Goal: Task Accomplishment & Management: Manage account settings

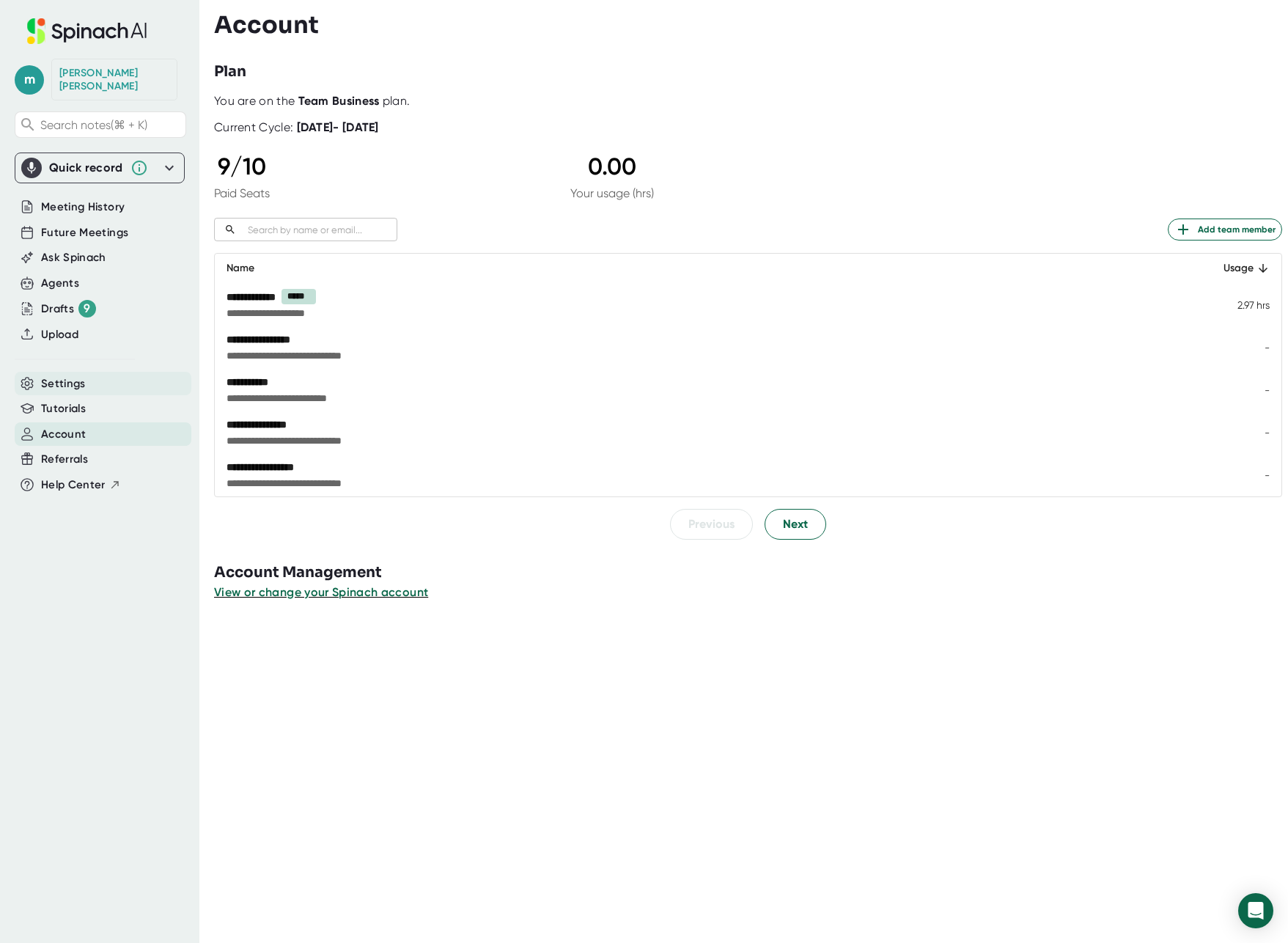
click at [59, 375] on span "Settings" at bounding box center [63, 383] width 45 height 17
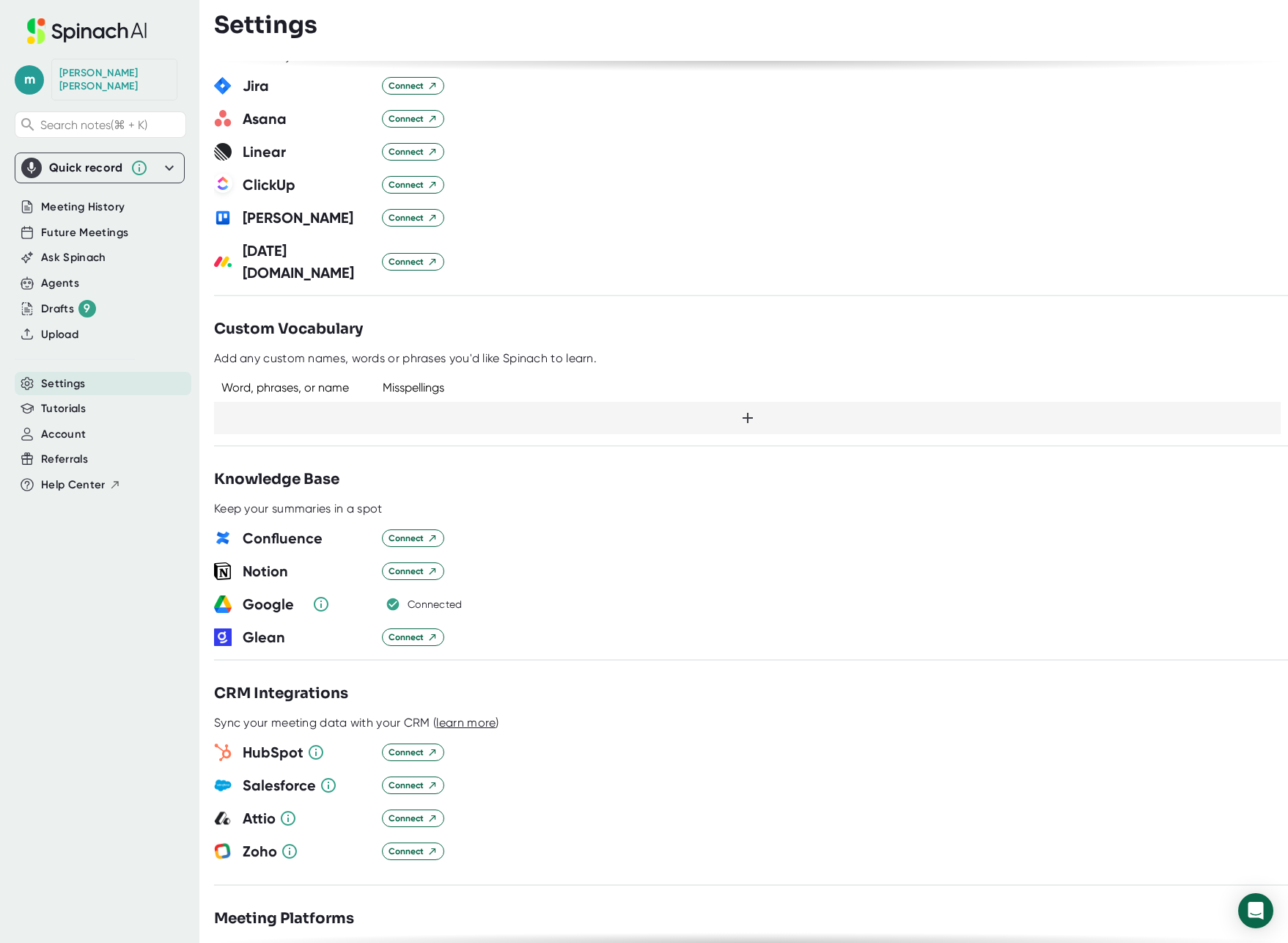
scroll to position [915, 0]
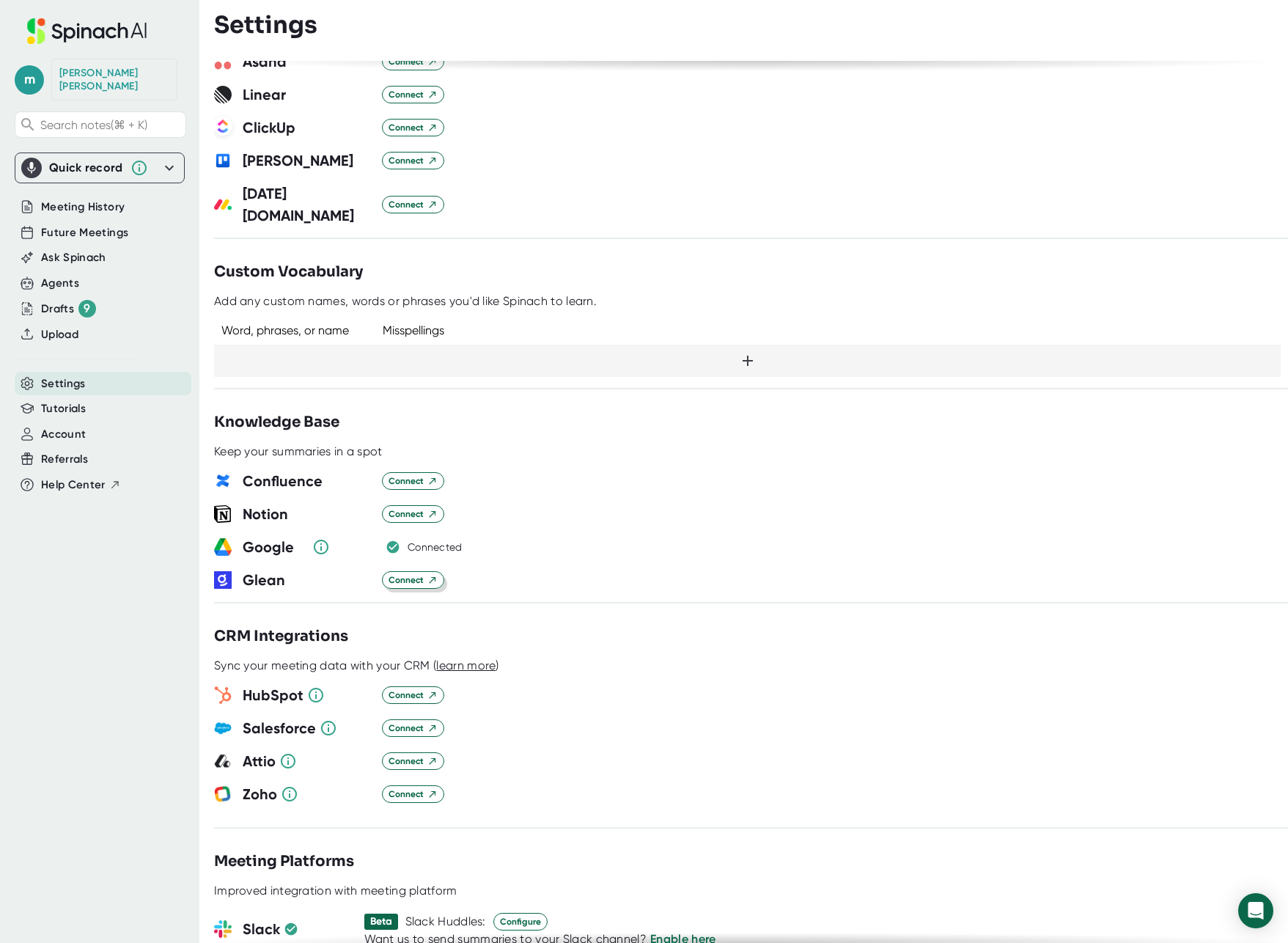
click at [408, 573] on span "Connect" at bounding box center [413, 580] width 50 height 13
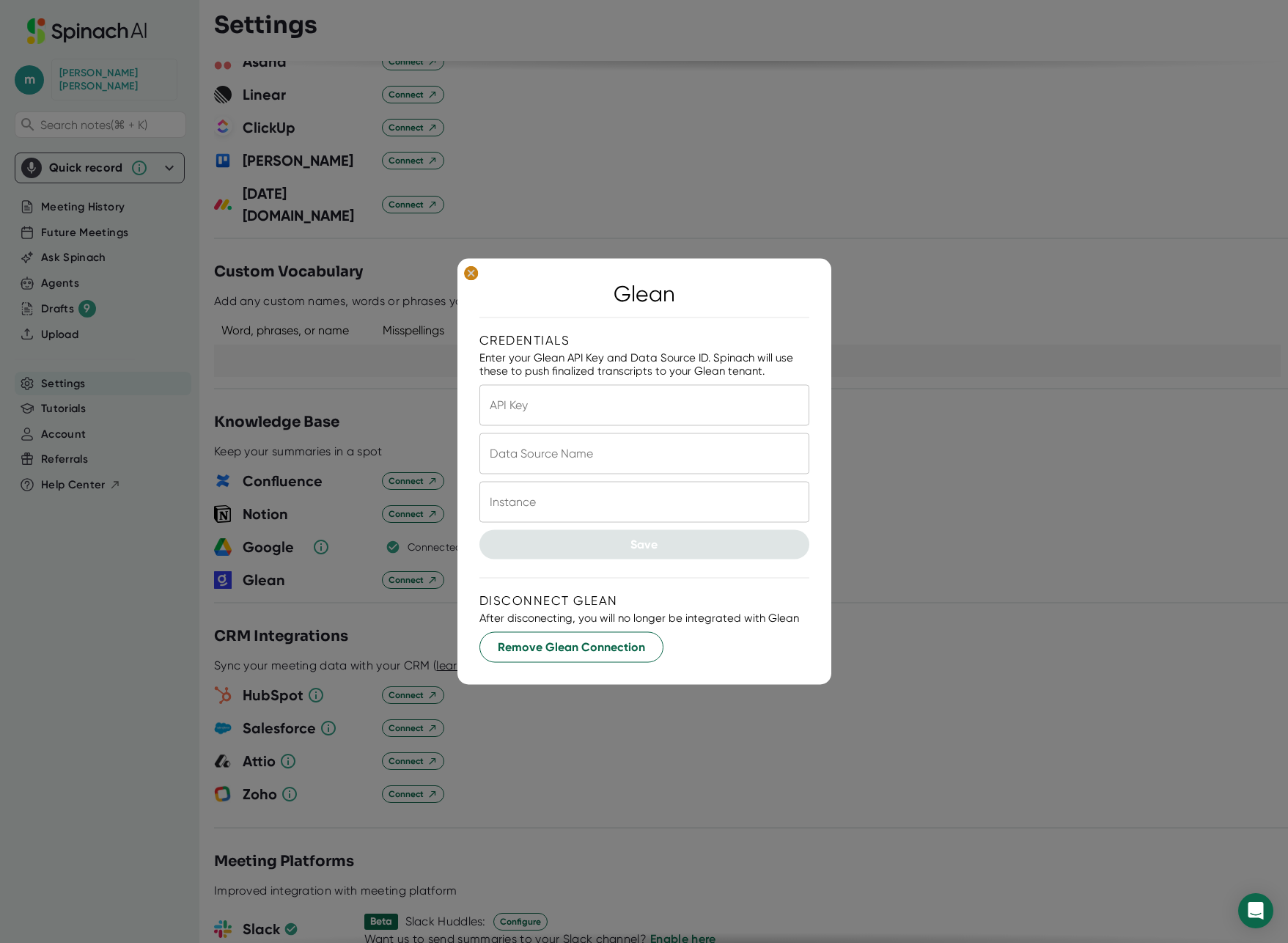
click at [468, 271] on icon at bounding box center [470, 272] width 7 height 7
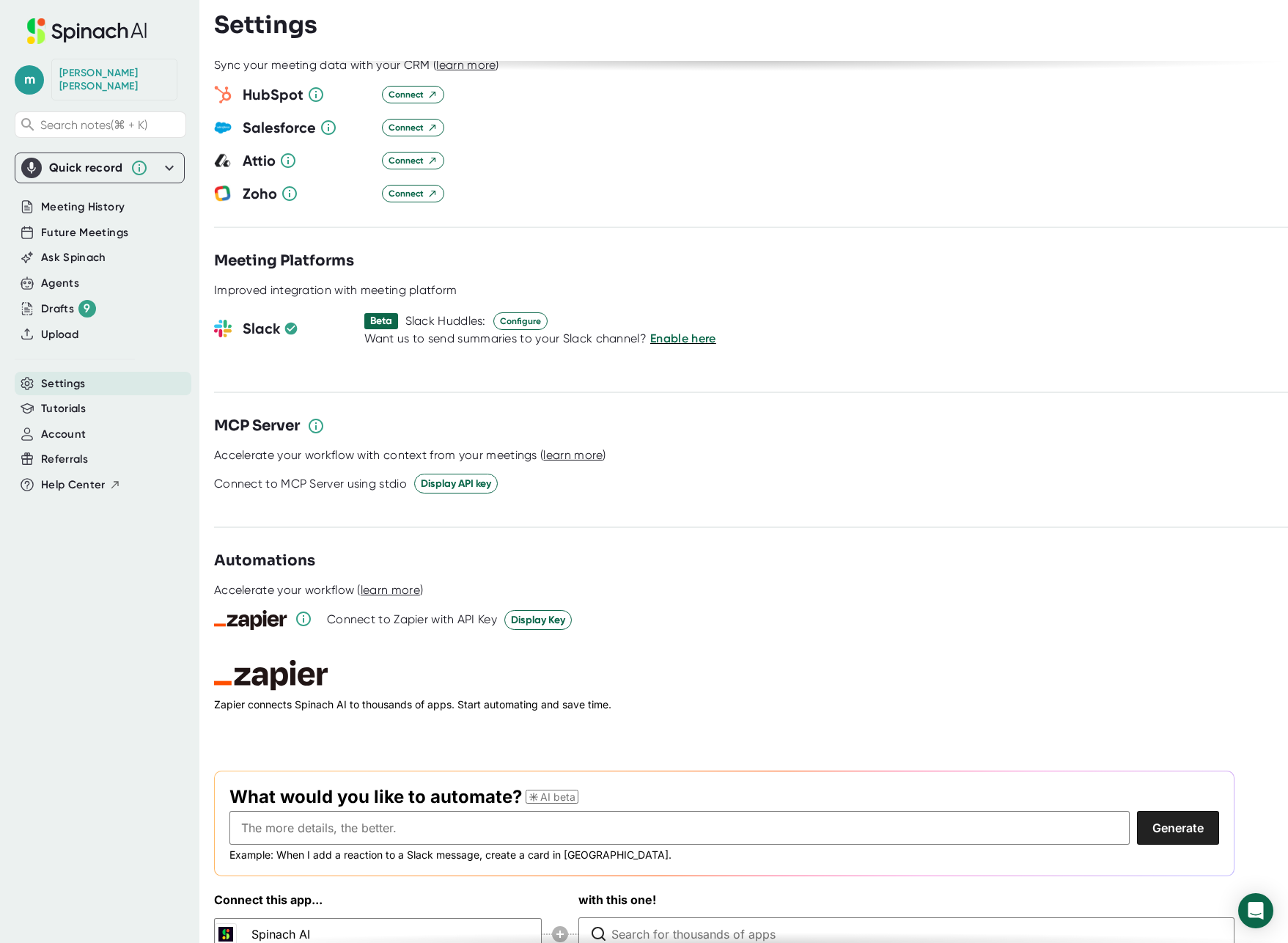
scroll to position [1533, 0]
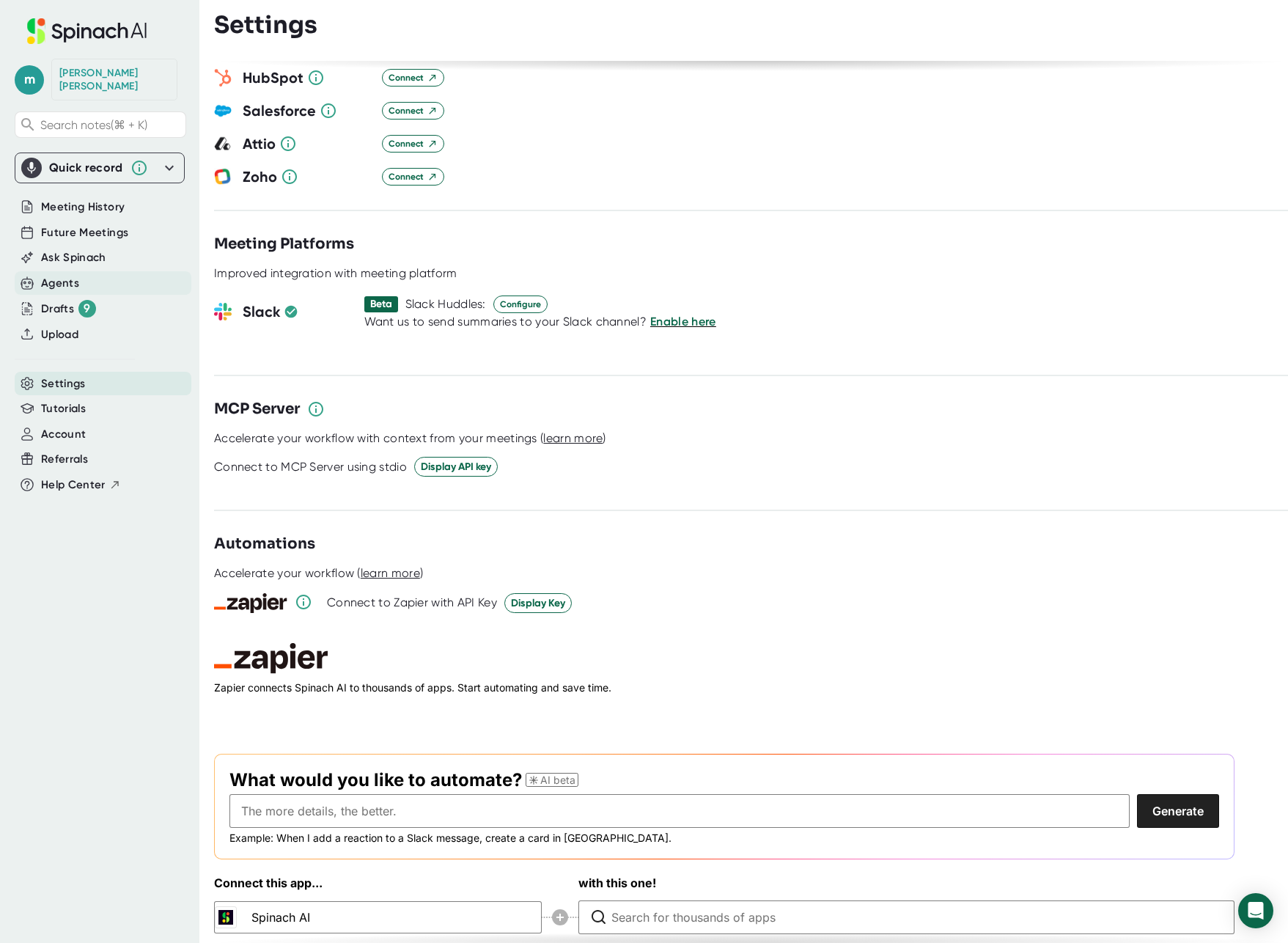
click at [52, 275] on div "Agents" at bounding box center [60, 284] width 38 height 17
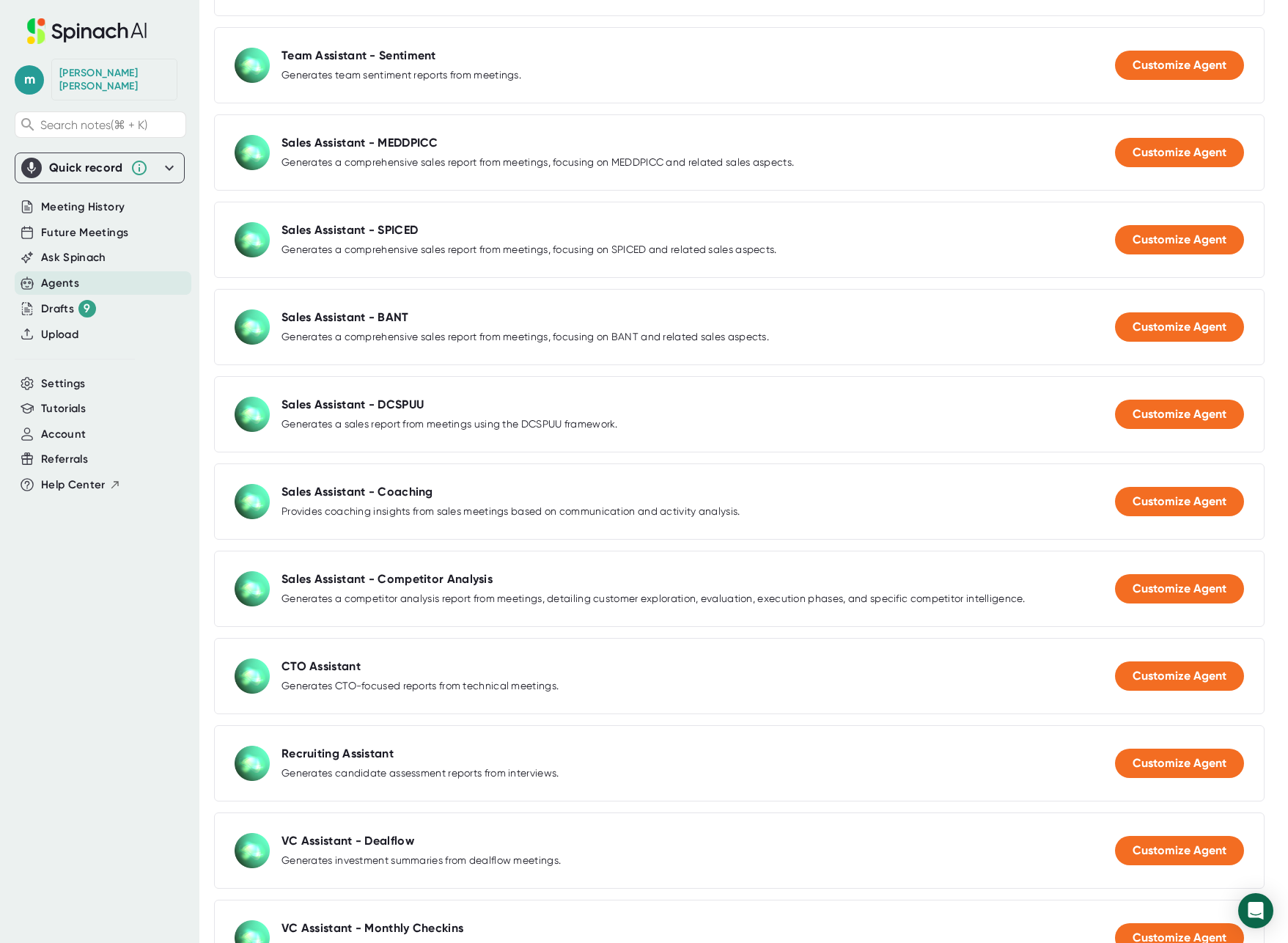
scroll to position [1350, 0]
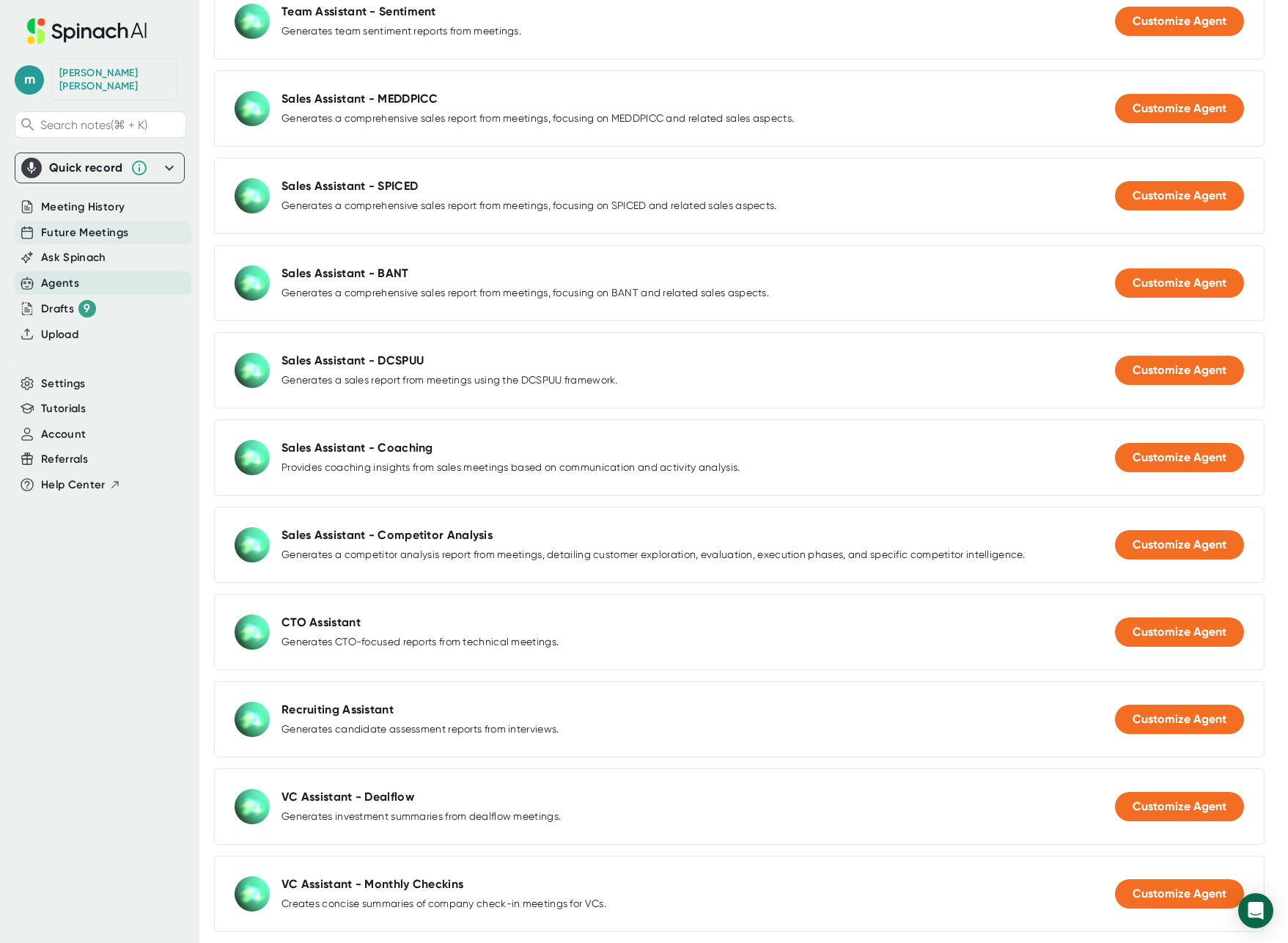
click at [63, 225] on span "Future Meetings" at bounding box center [85, 233] width 88 height 17
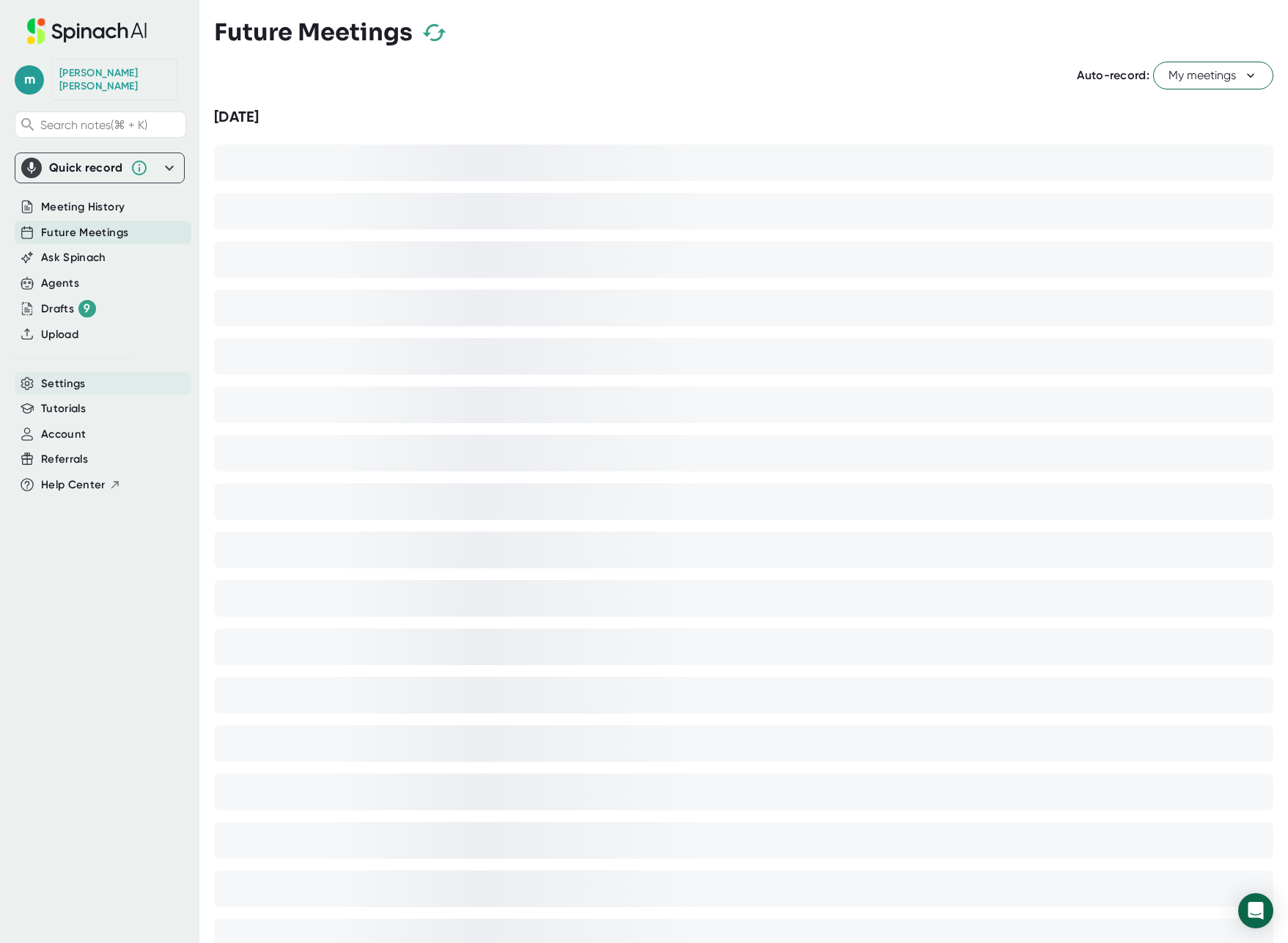
click at [69, 375] on span "Settings" at bounding box center [63, 383] width 45 height 17
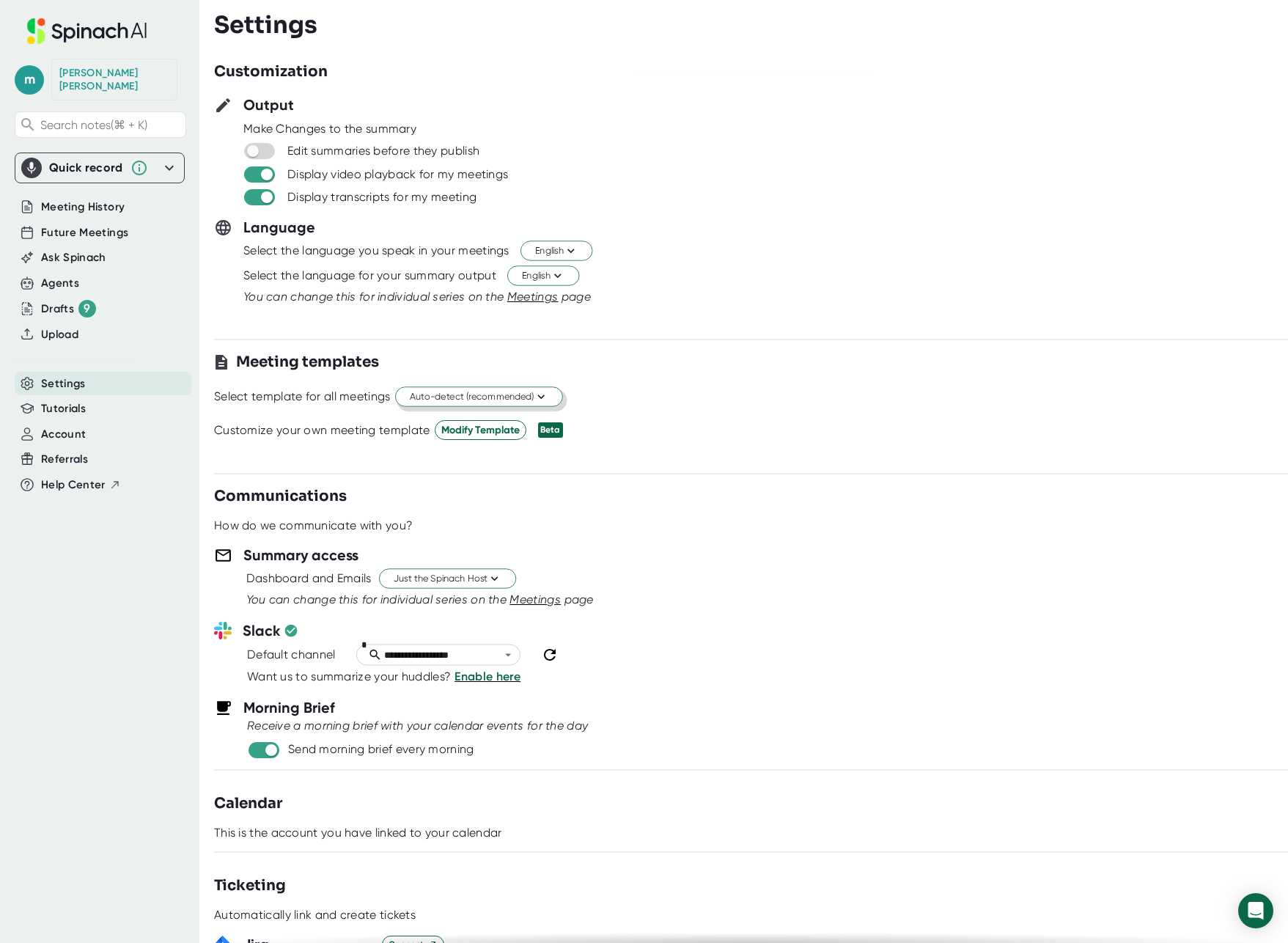
click at [472, 397] on span "Auto-detect (recommended)" at bounding box center [480, 397] width 139 height 14
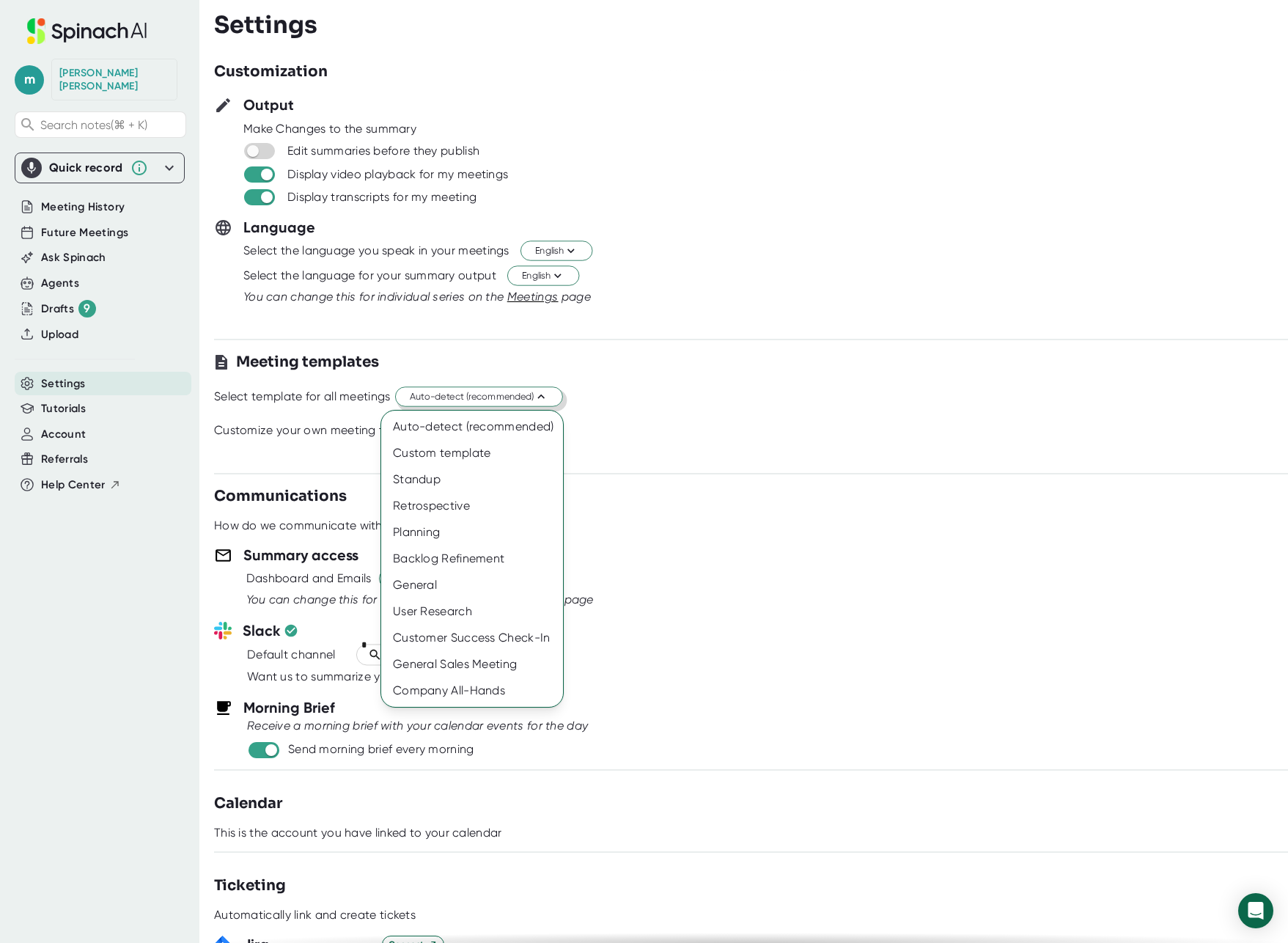
click at [472, 397] on div at bounding box center [644, 471] width 1288 height 943
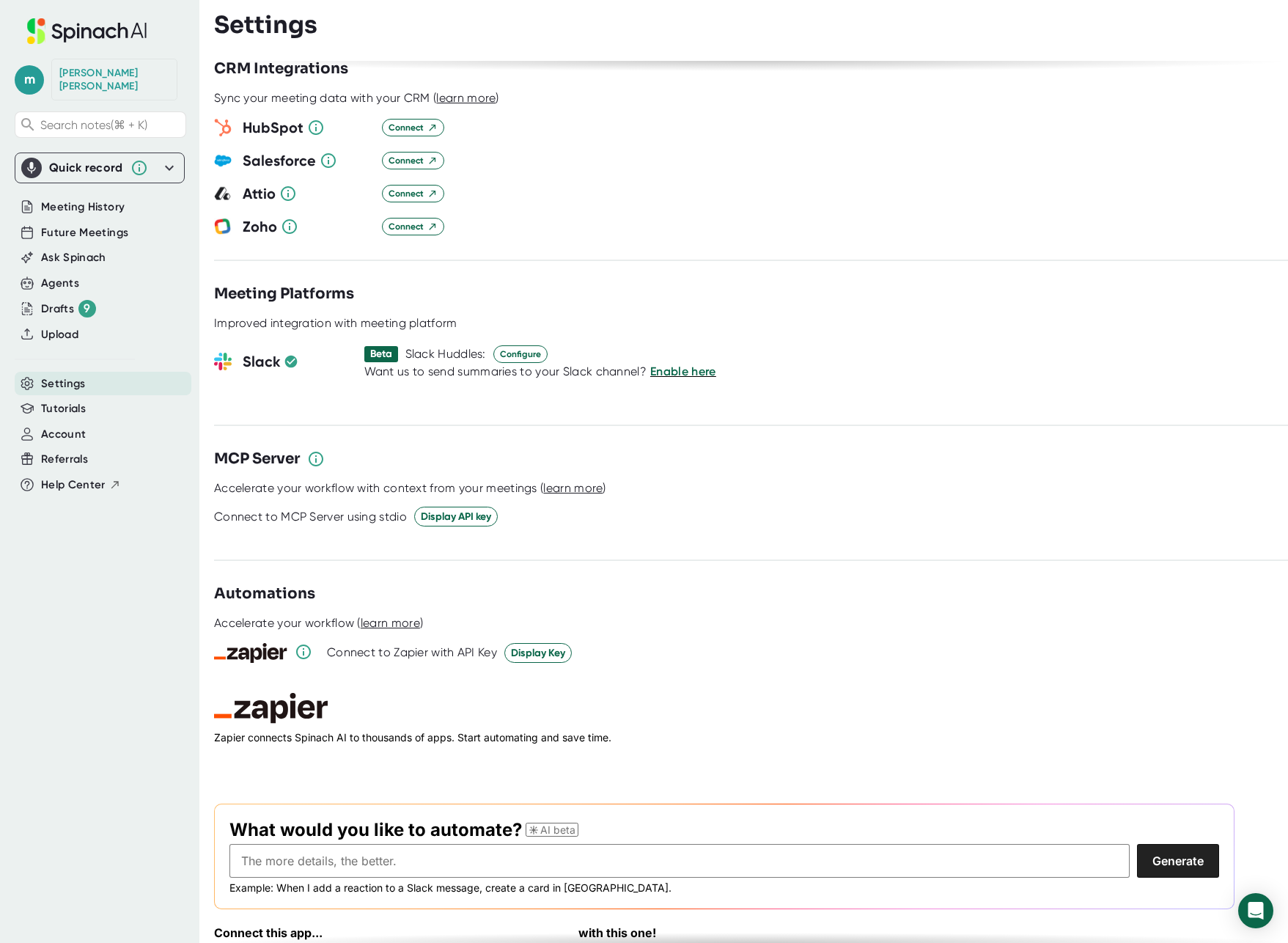
scroll to position [1533, 0]
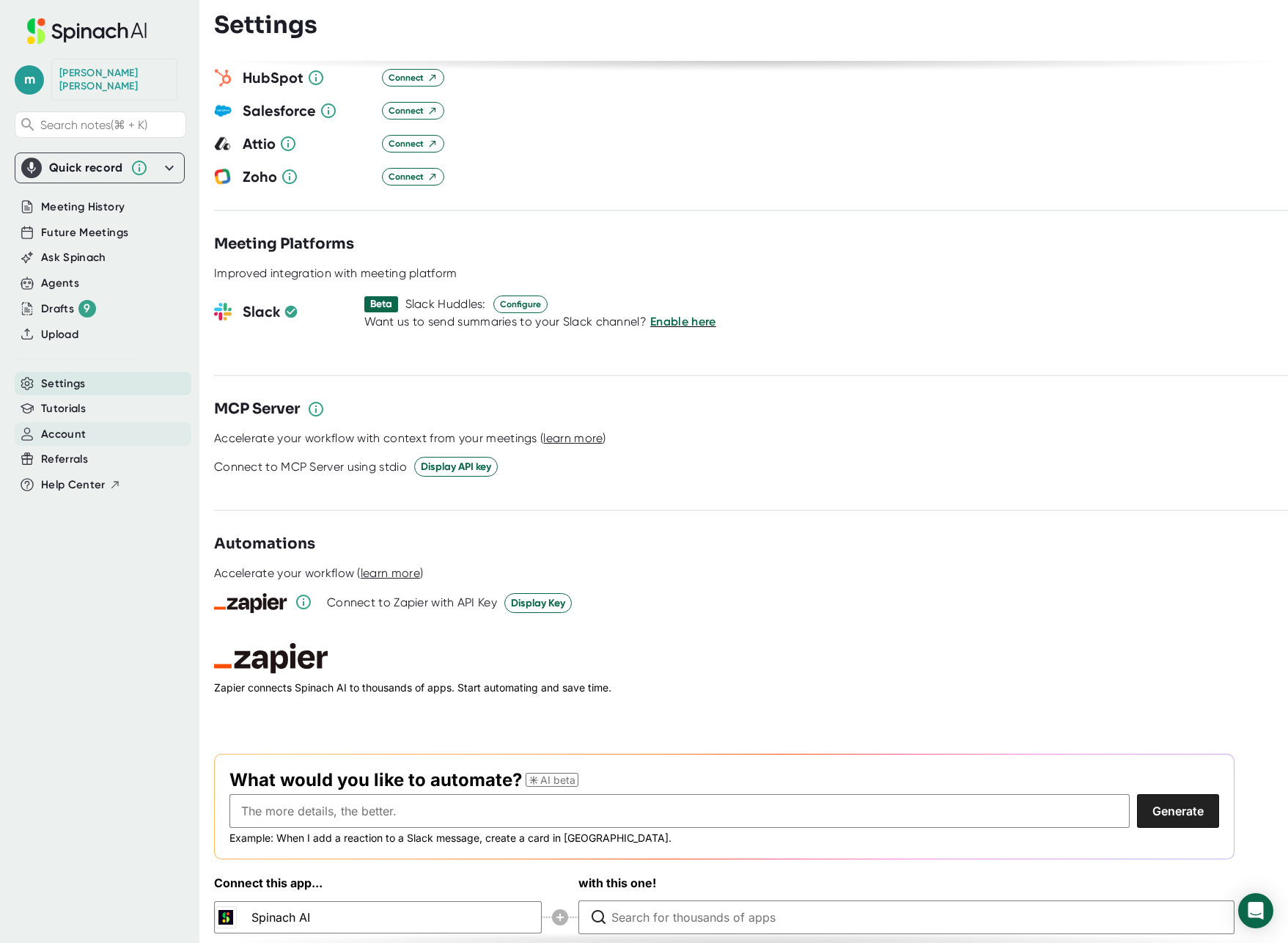
click at [62, 426] on span "Account" at bounding box center [63, 435] width 45 height 17
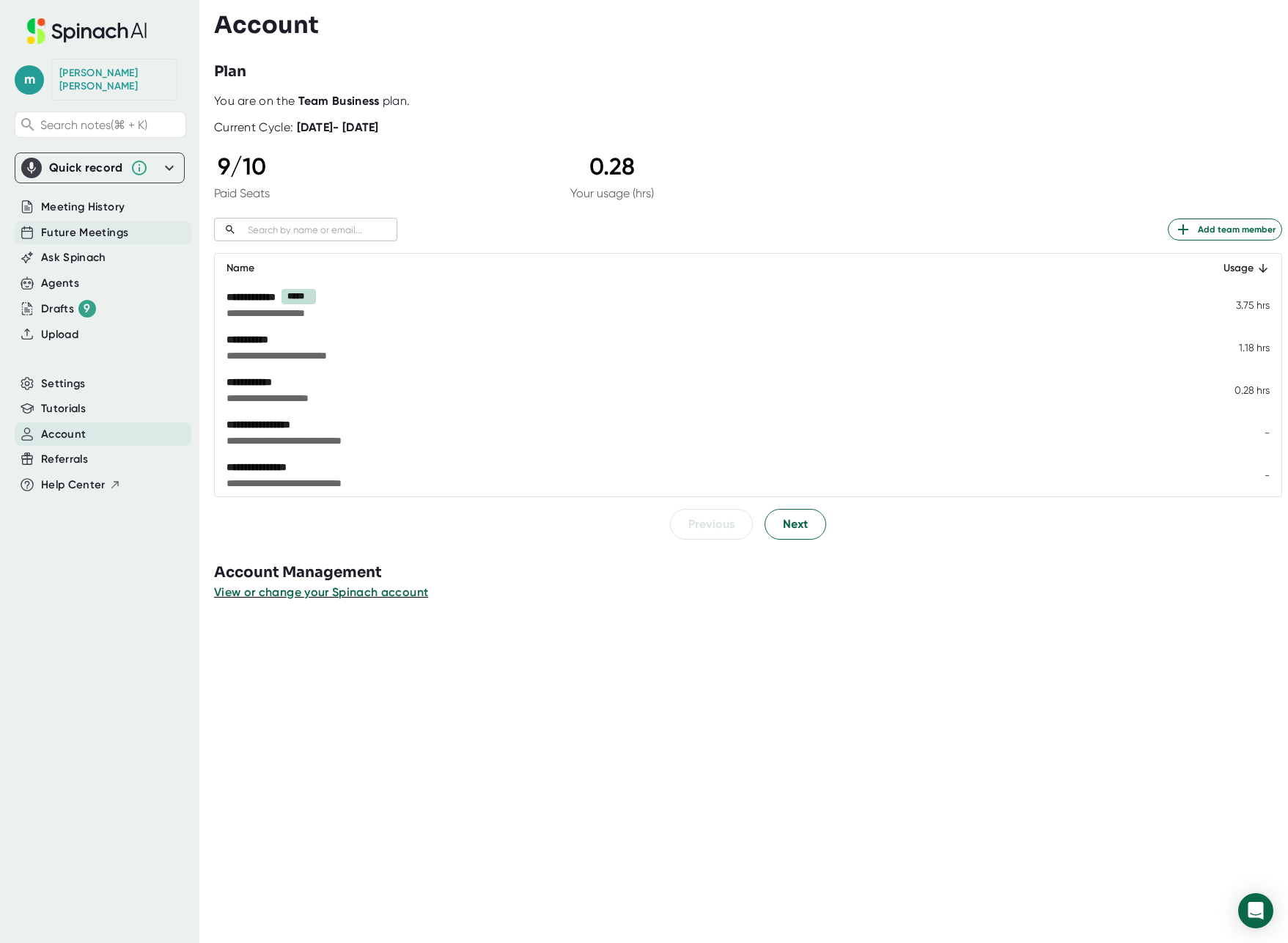
click at [52, 225] on span "Future Meetings" at bounding box center [85, 233] width 88 height 17
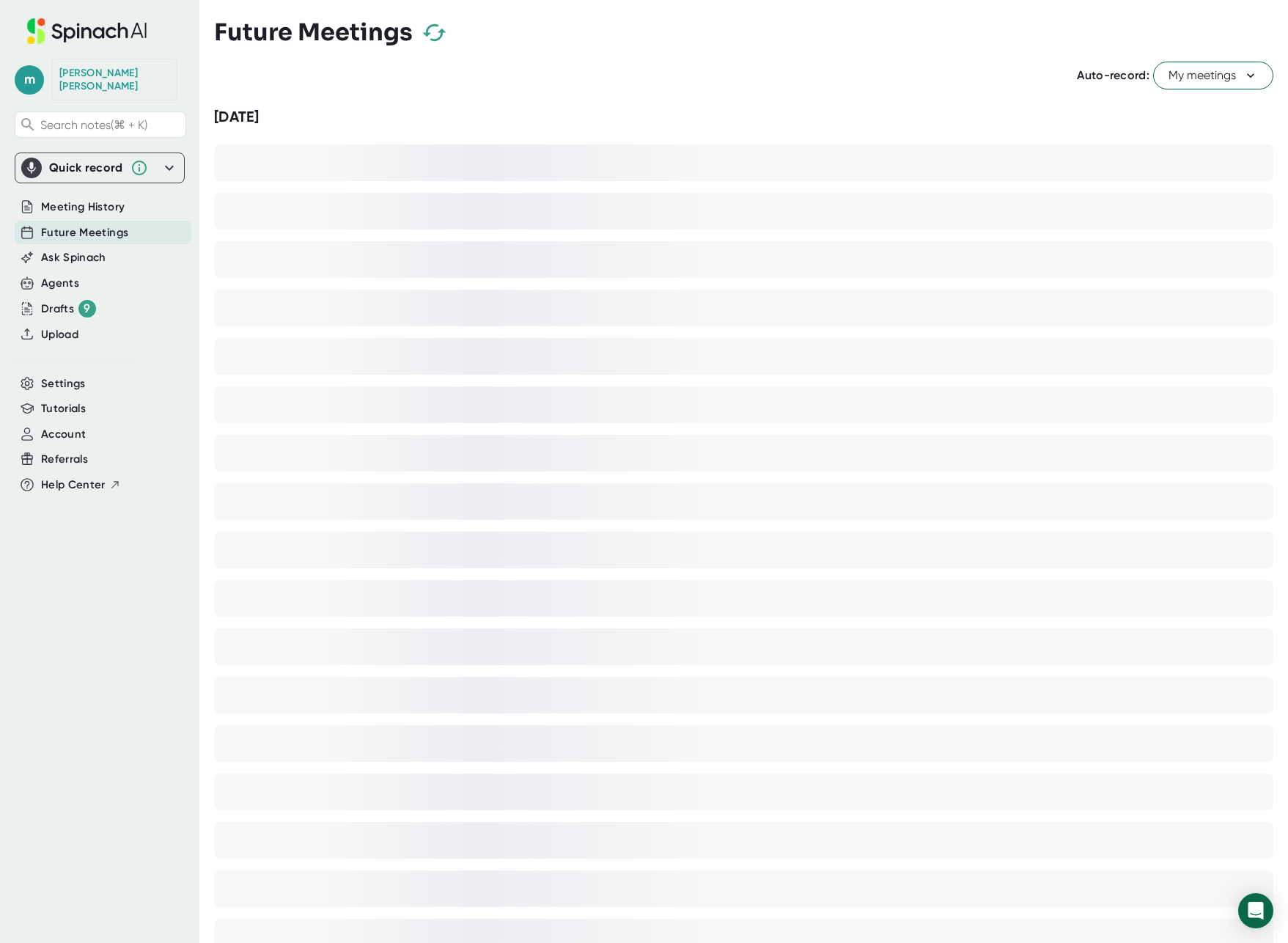
click at [1243, 72] on icon at bounding box center [1250, 75] width 14 height 14
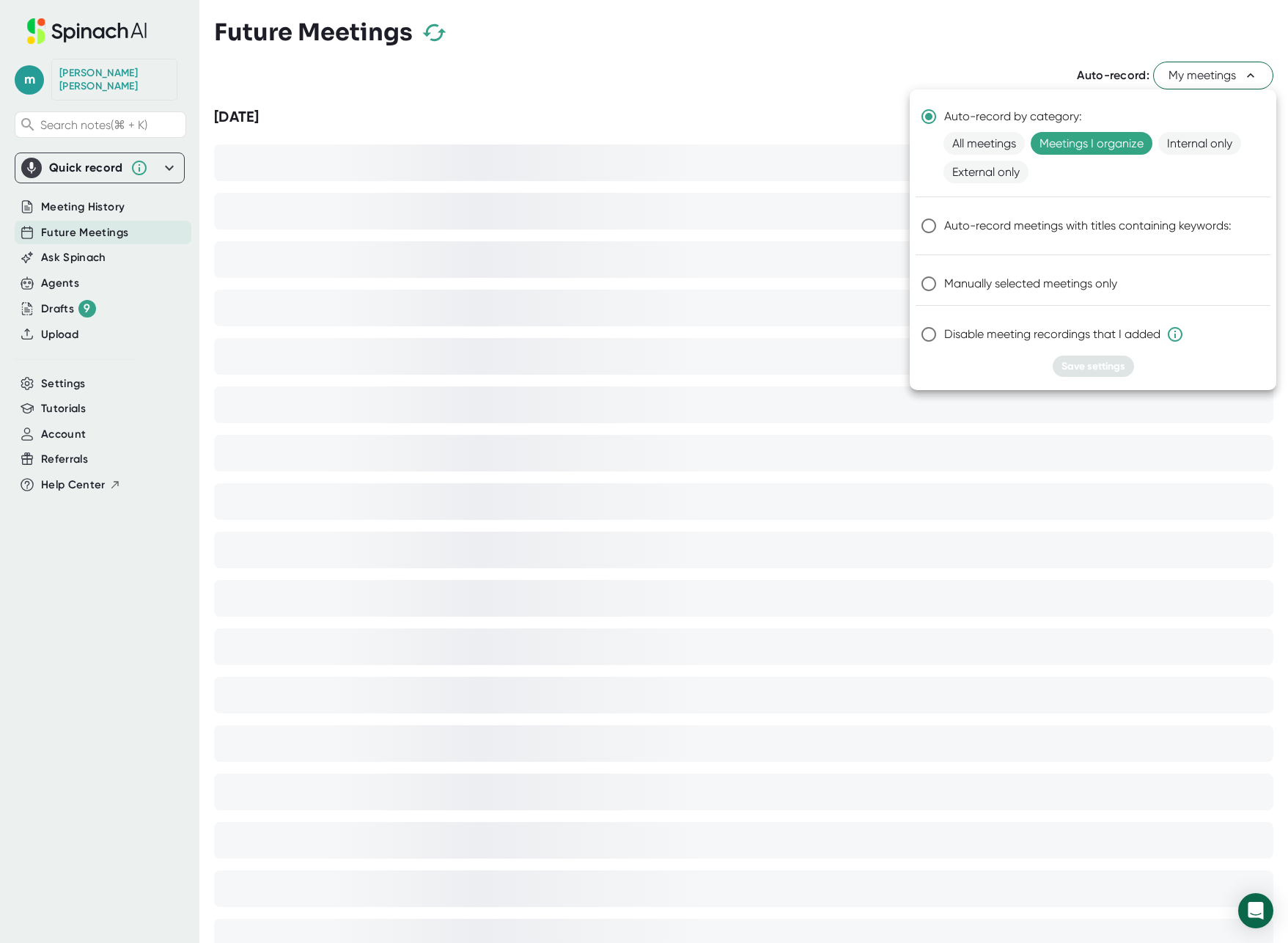
drag, startPoint x: 967, startPoint y: 146, endPoint x: 471, endPoint y: 2, distance: 516.5
click at [967, 146] on span "All meetings" at bounding box center [984, 144] width 82 height 23
click at [1103, 361] on span "Save settings" at bounding box center [1093, 365] width 64 height 12
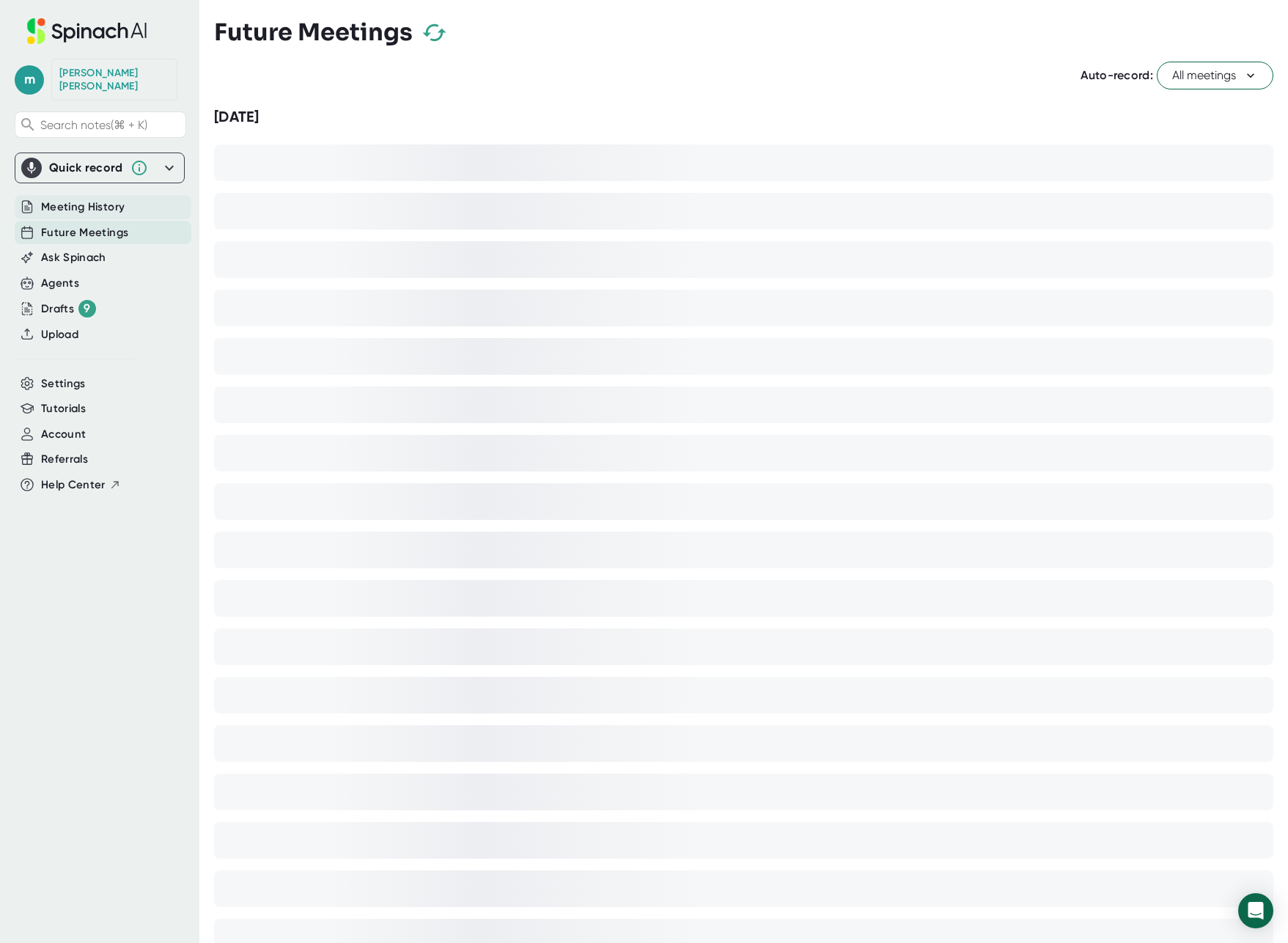
click at [50, 199] on span "Meeting History" at bounding box center [83, 207] width 84 height 17
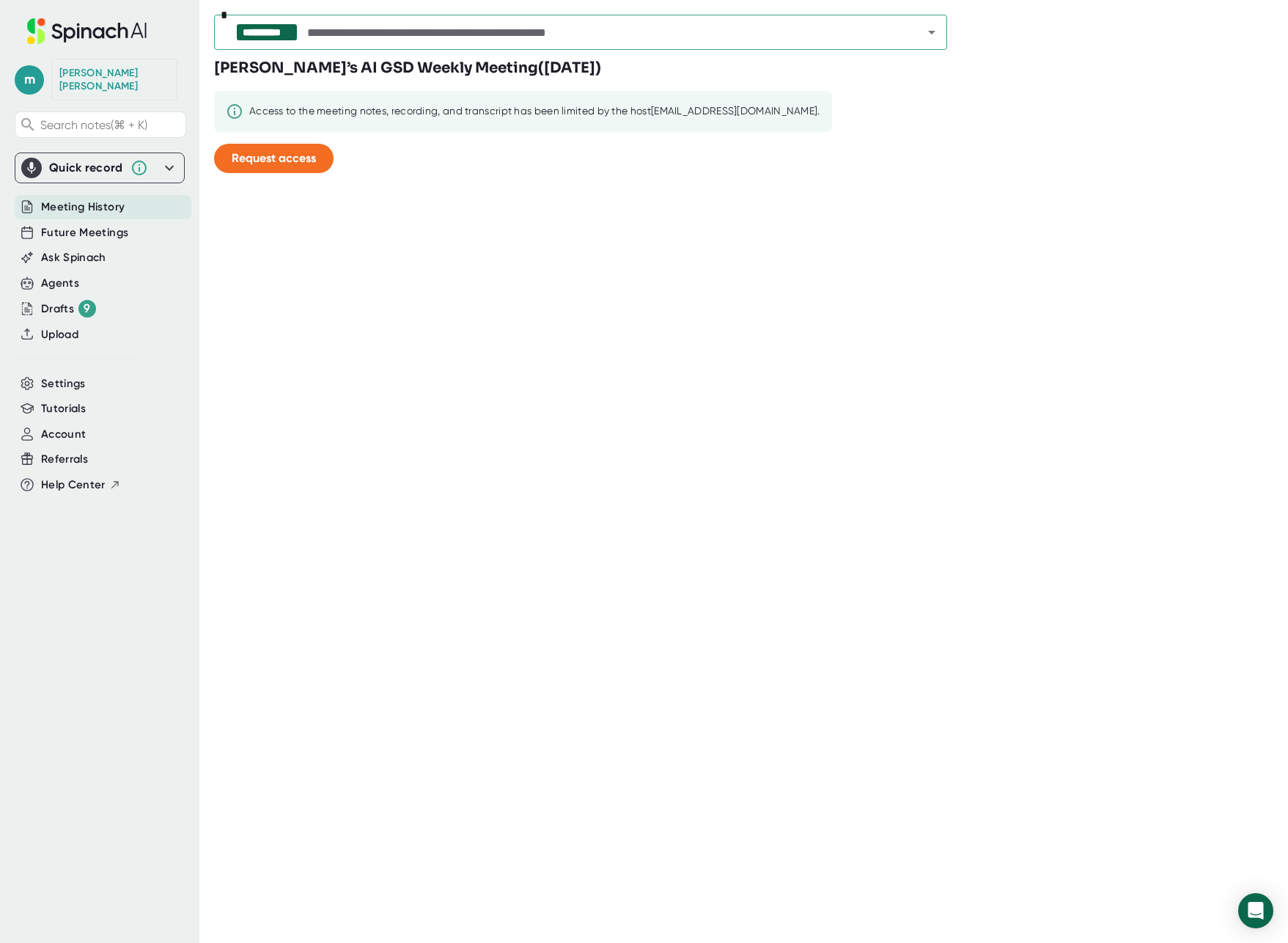
click at [656, 40] on input "text" at bounding box center [603, 32] width 596 height 21
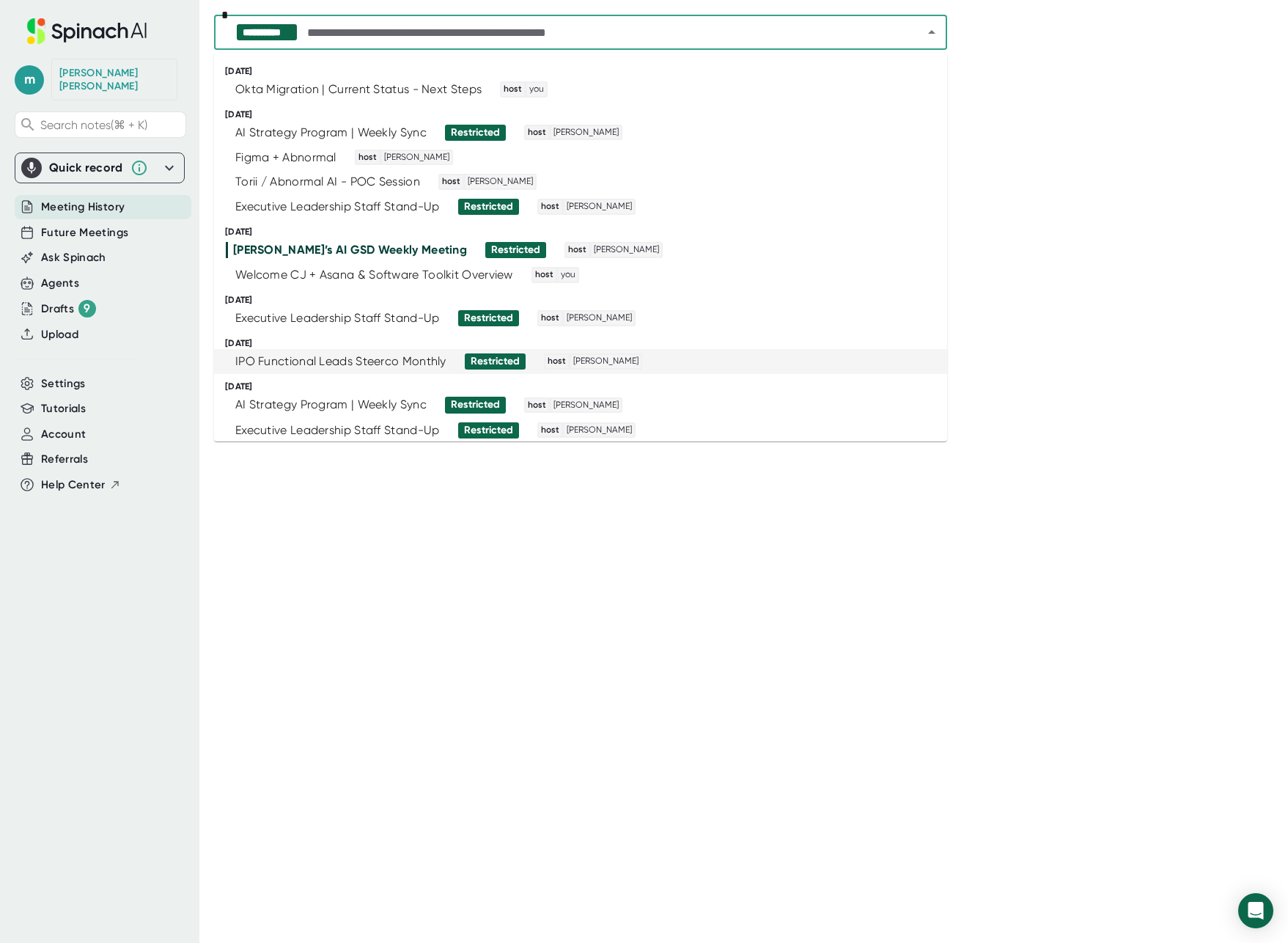
drag, startPoint x: 200, startPoint y: 697, endPoint x: 161, endPoint y: 625, distance: 81.9
click at [200, 697] on div "**********" at bounding box center [644, 471] width 1288 height 943
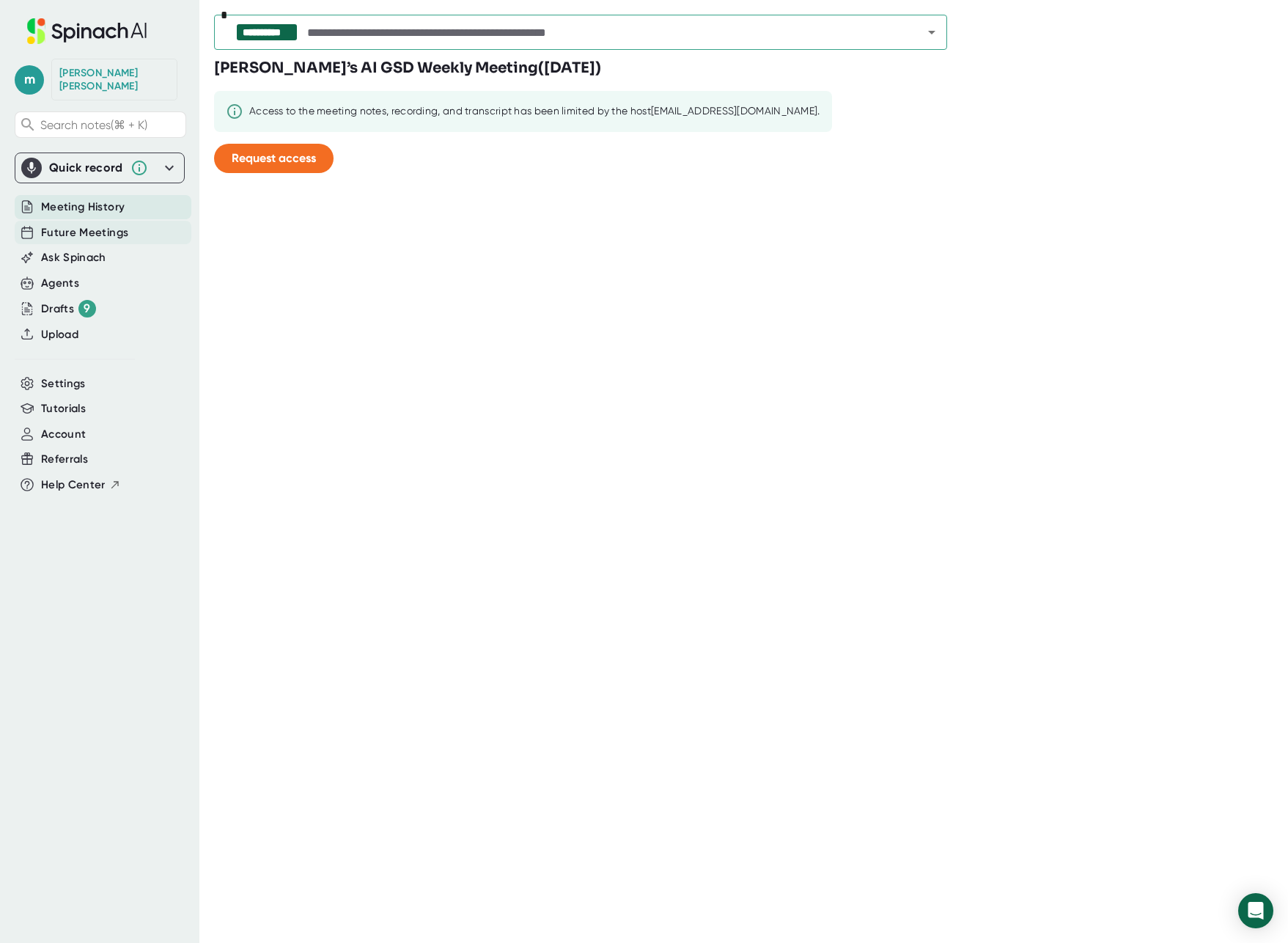
click at [37, 222] on div "Future Meetings" at bounding box center [103, 232] width 177 height 24
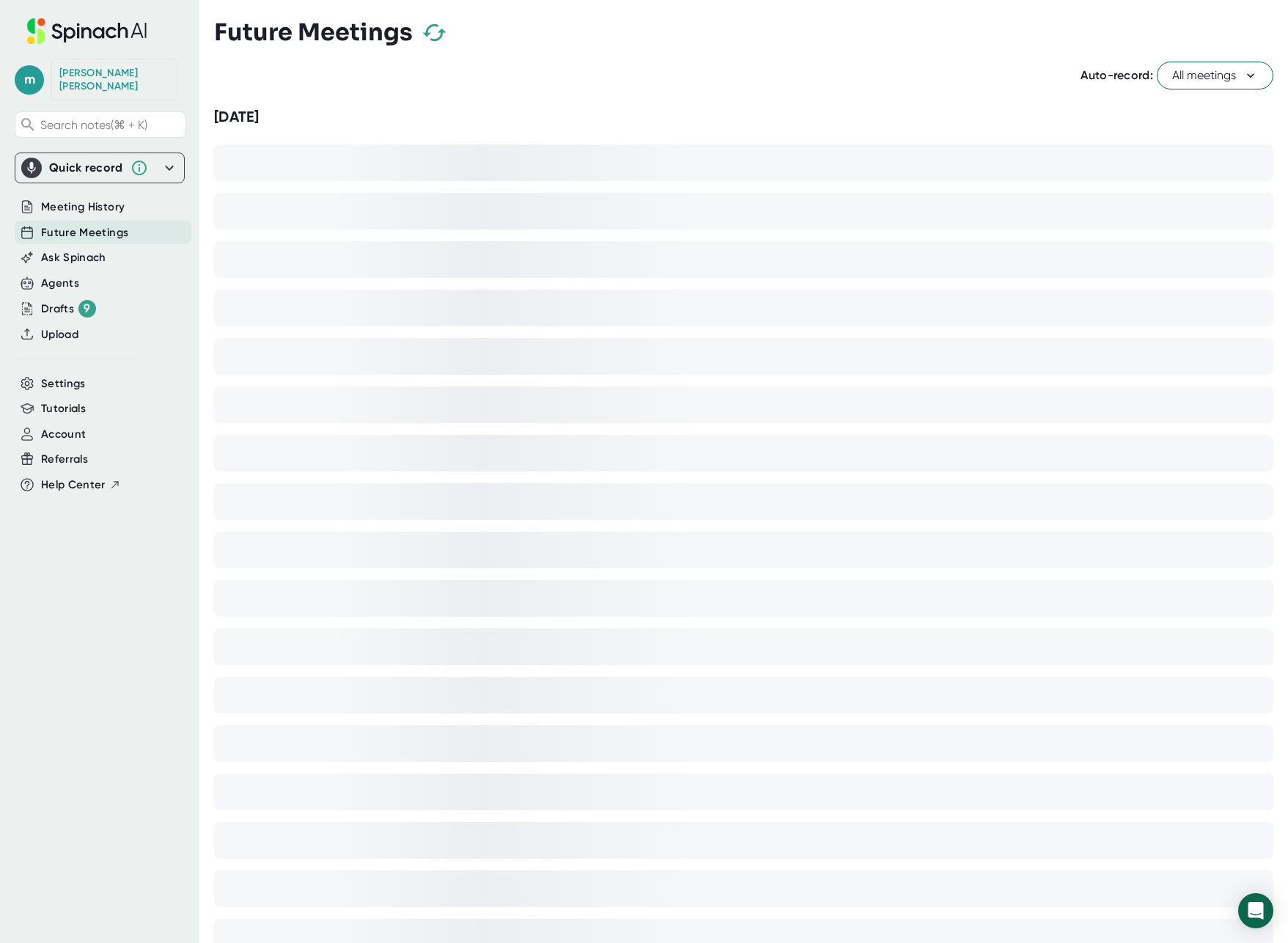
click at [429, 28] on icon "button" at bounding box center [434, 32] width 26 height 26
click at [433, 33] on icon "button" at bounding box center [434, 32] width 26 height 26
click at [50, 375] on span "Settings" at bounding box center [63, 383] width 45 height 17
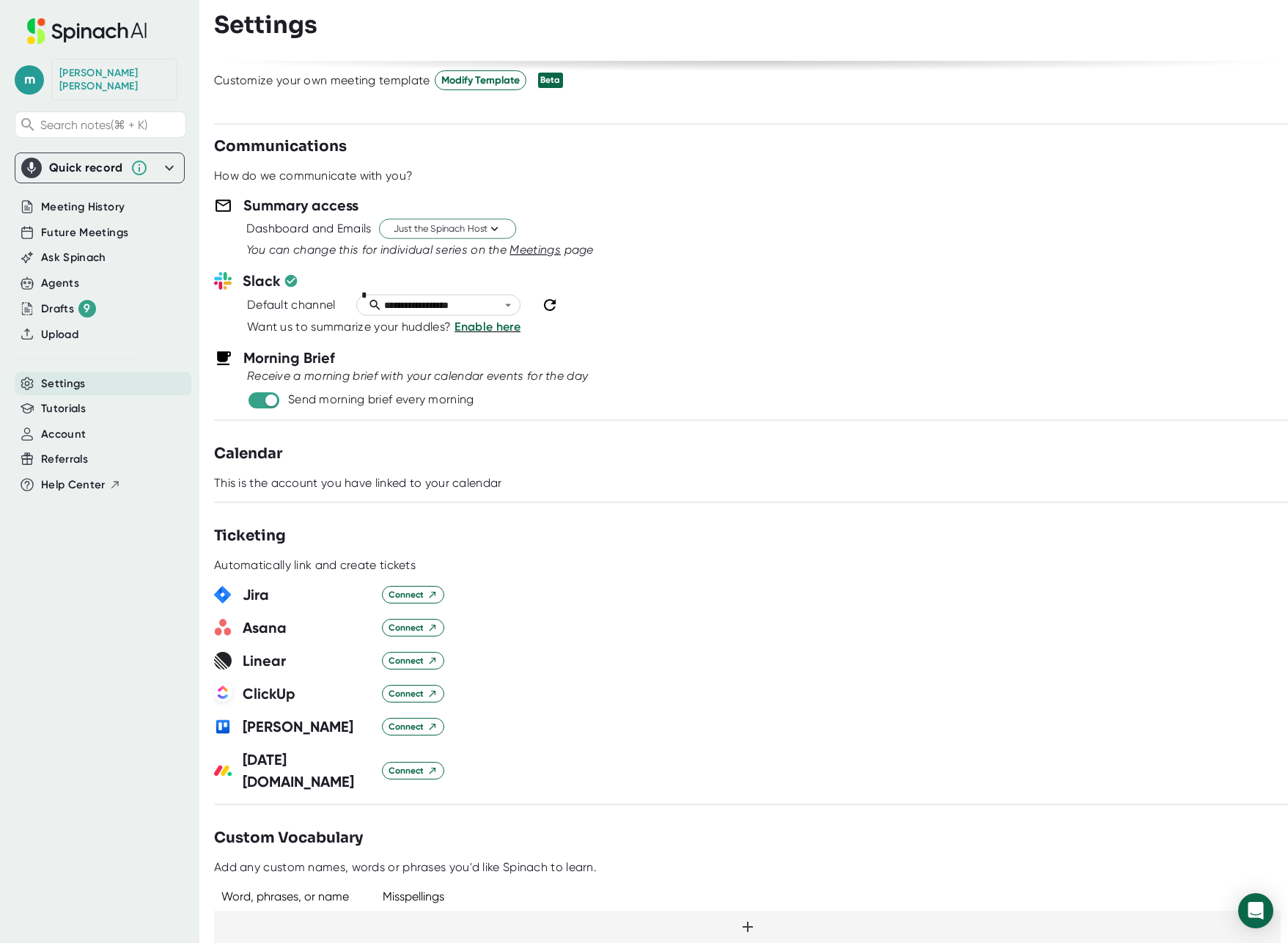
scroll to position [359, 0]
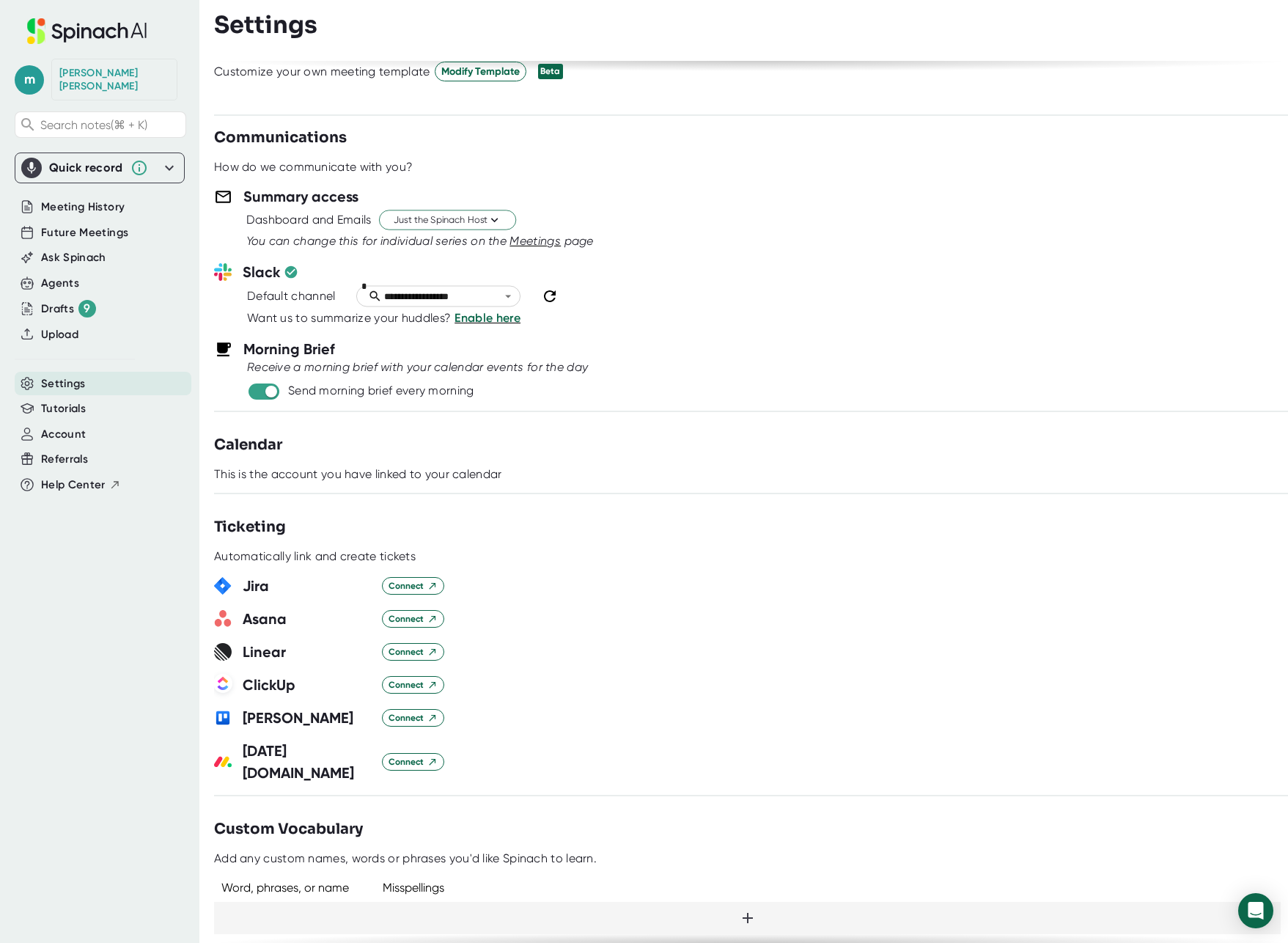
drag, startPoint x: 389, startPoint y: 471, endPoint x: 328, endPoint y: 461, distance: 61.8
click at [387, 470] on div "This is the account you have linked to your calendar" at bounding box center [358, 474] width 288 height 14
click at [274, 449] on h3 "Calendar" at bounding box center [248, 444] width 69 height 22
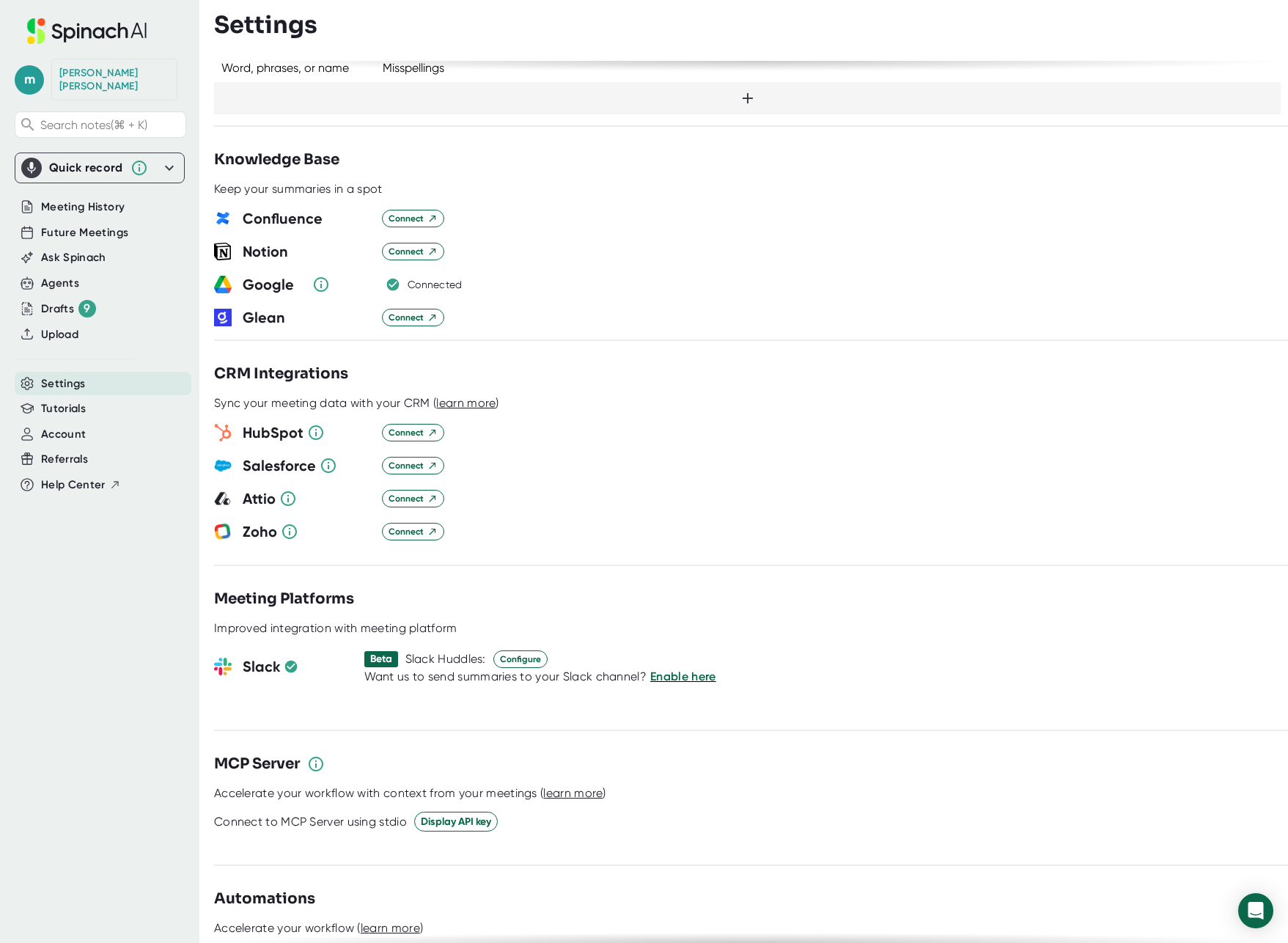
scroll to position [1163, 0]
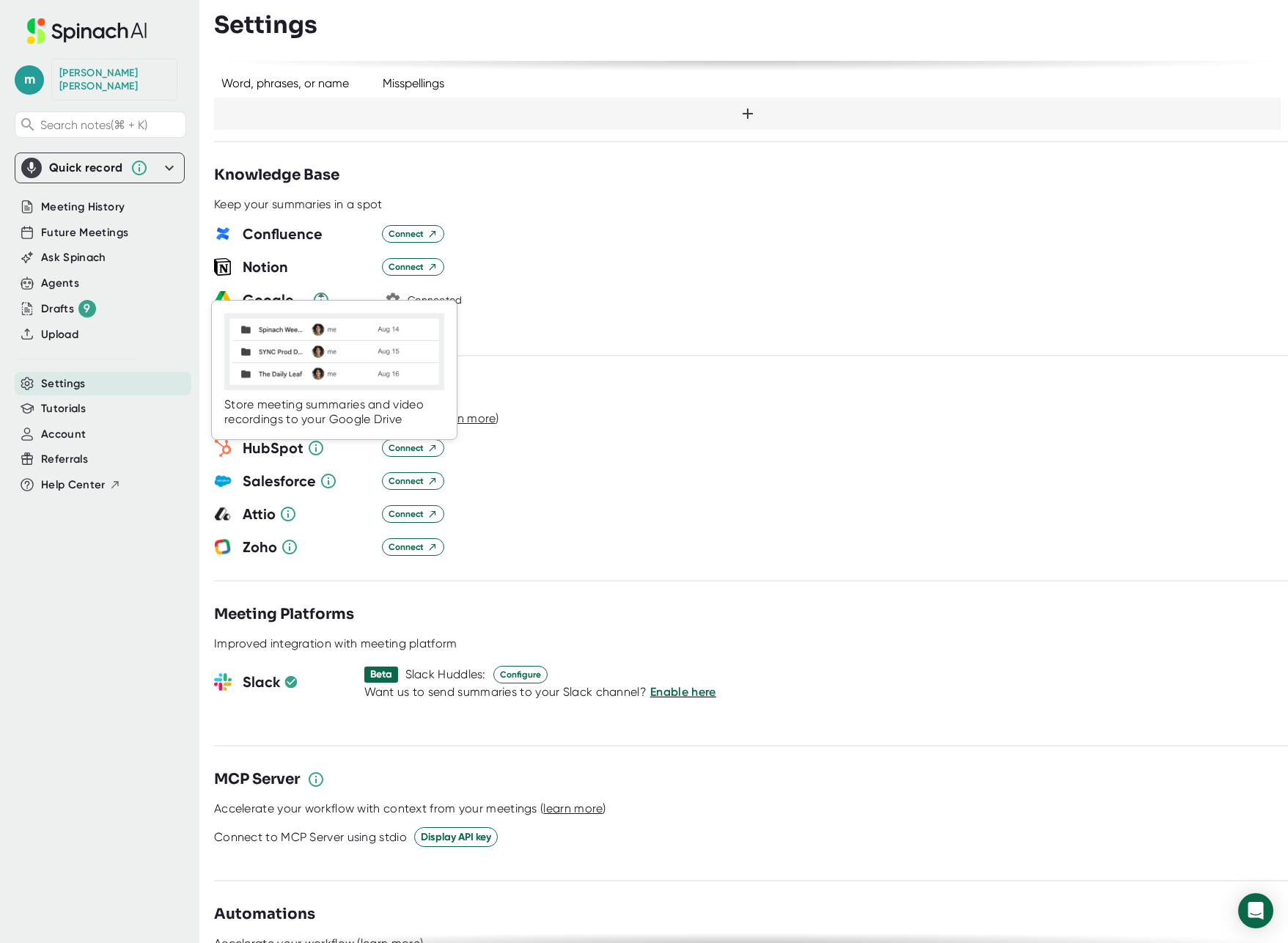
click at [324, 291] on icon at bounding box center [321, 300] width 17 height 17
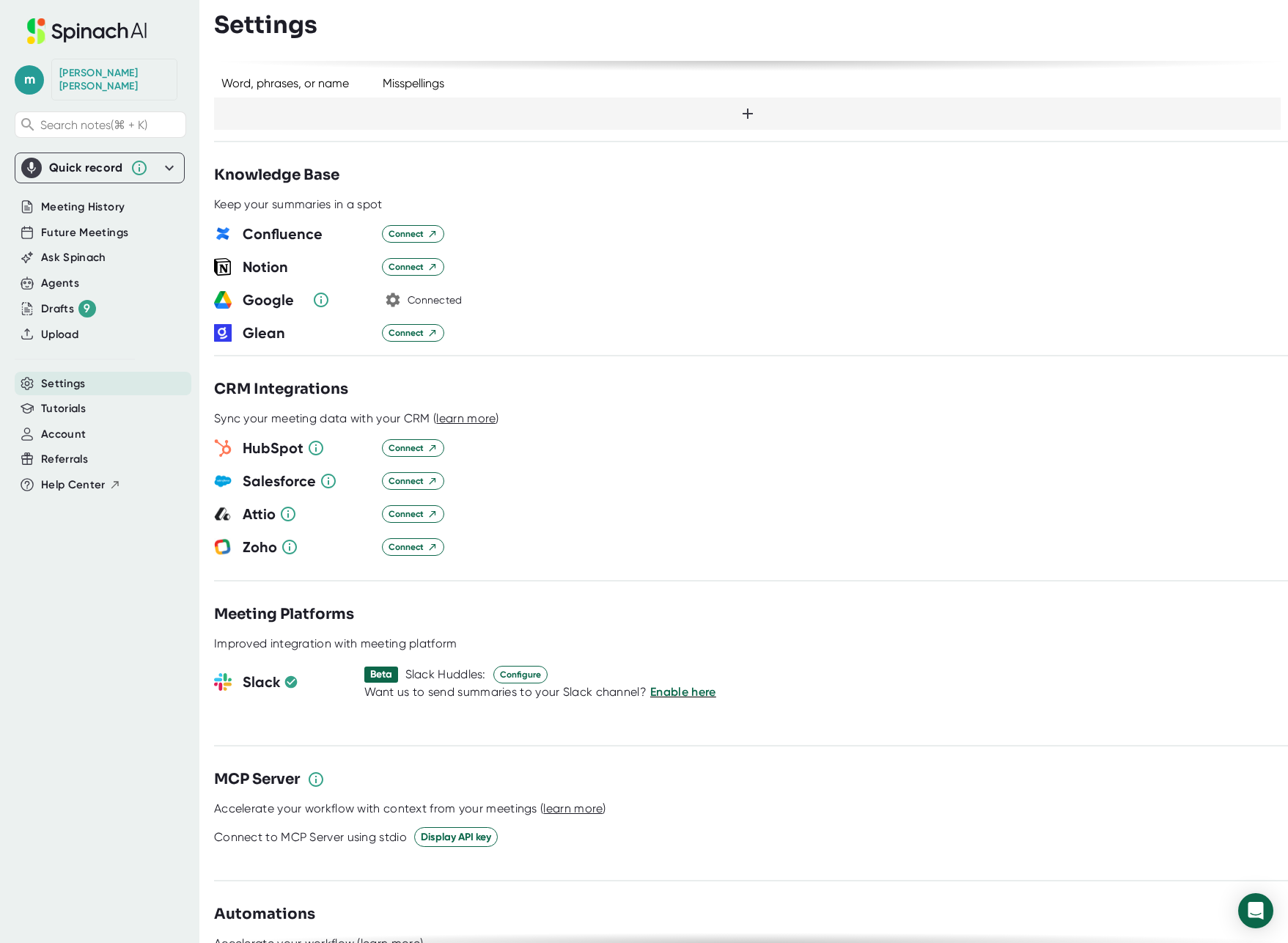
click at [414, 294] on div "Connected" at bounding box center [435, 301] width 55 height 13
click at [394, 293] on icon "button" at bounding box center [393, 300] width 14 height 14
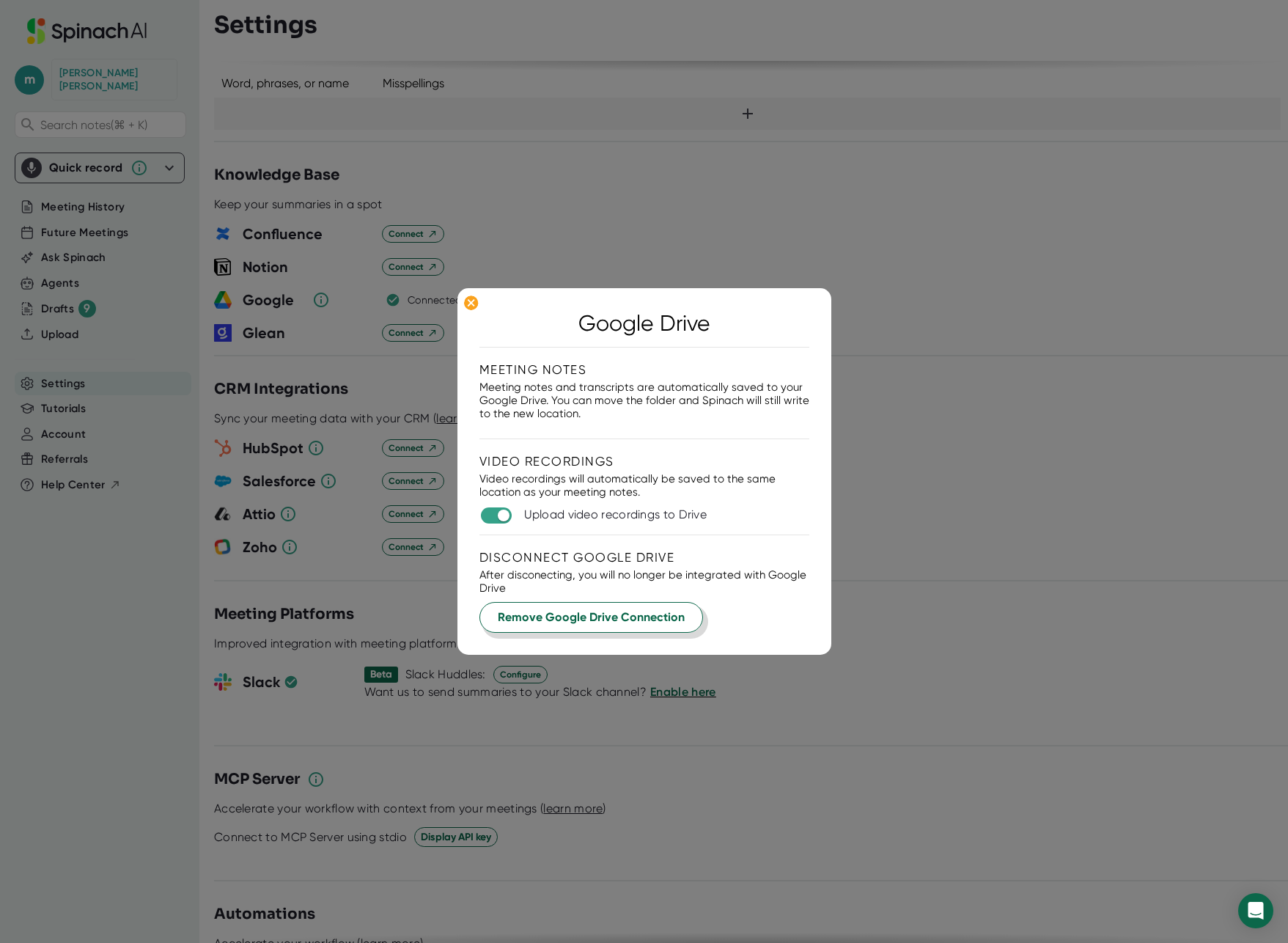
click at [580, 621] on span "Remove Google Drive Connection" at bounding box center [591, 617] width 187 height 17
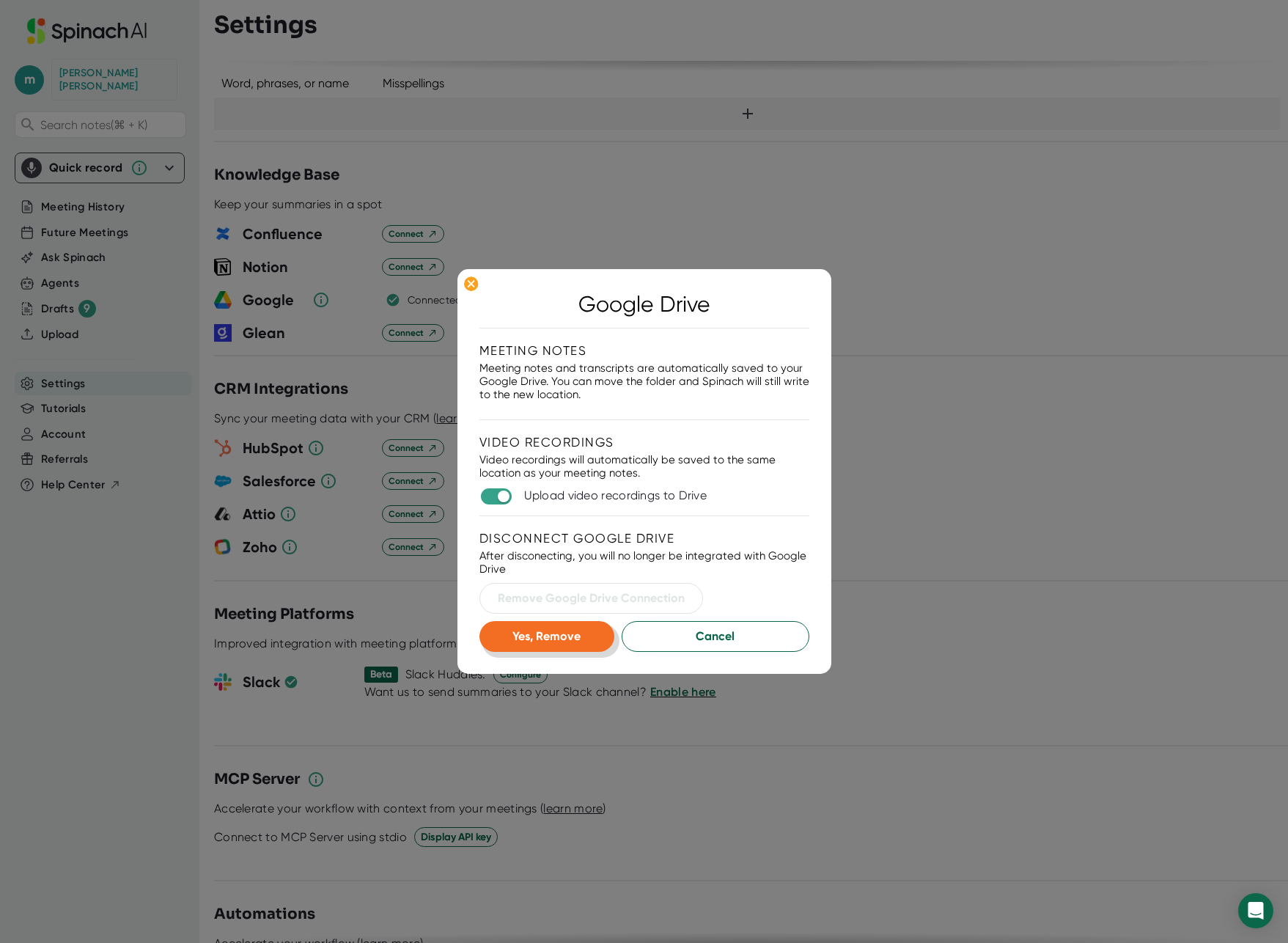
click at [550, 632] on span "Yes, Remove" at bounding box center [546, 636] width 69 height 14
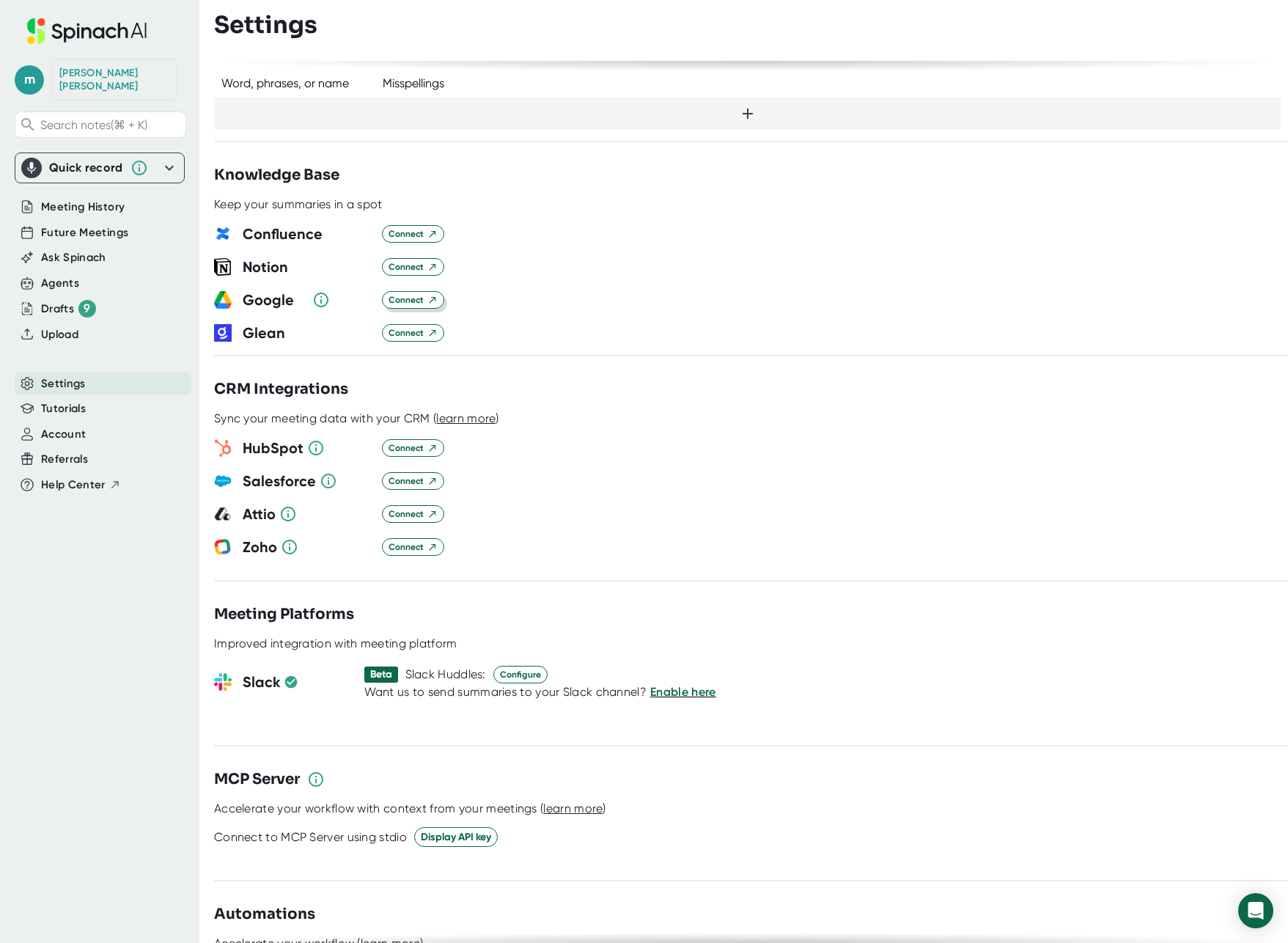
click at [405, 293] on span "Connect" at bounding box center [413, 300] width 50 height 13
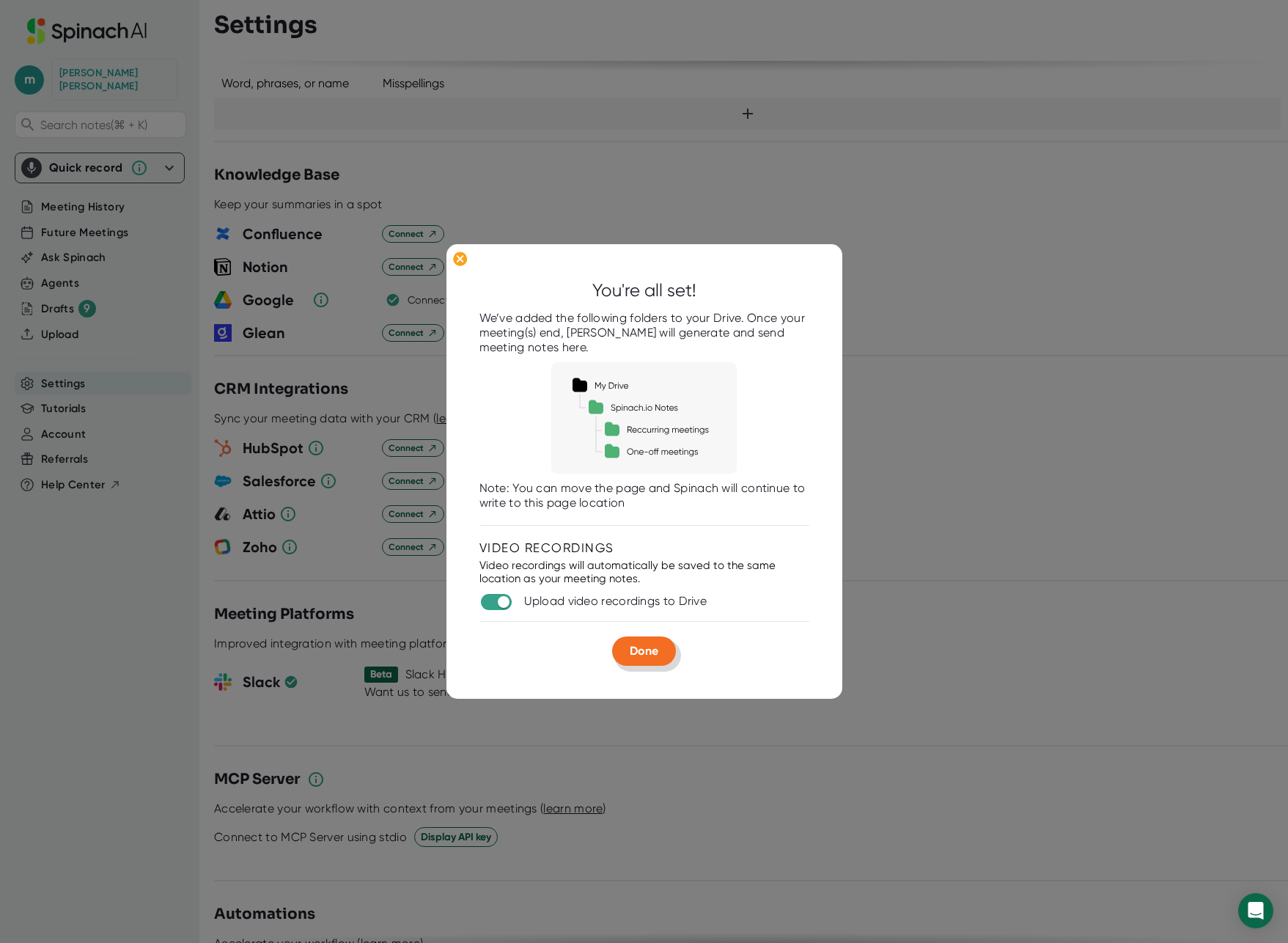
click at [634, 646] on span "Done" at bounding box center [644, 650] width 29 height 14
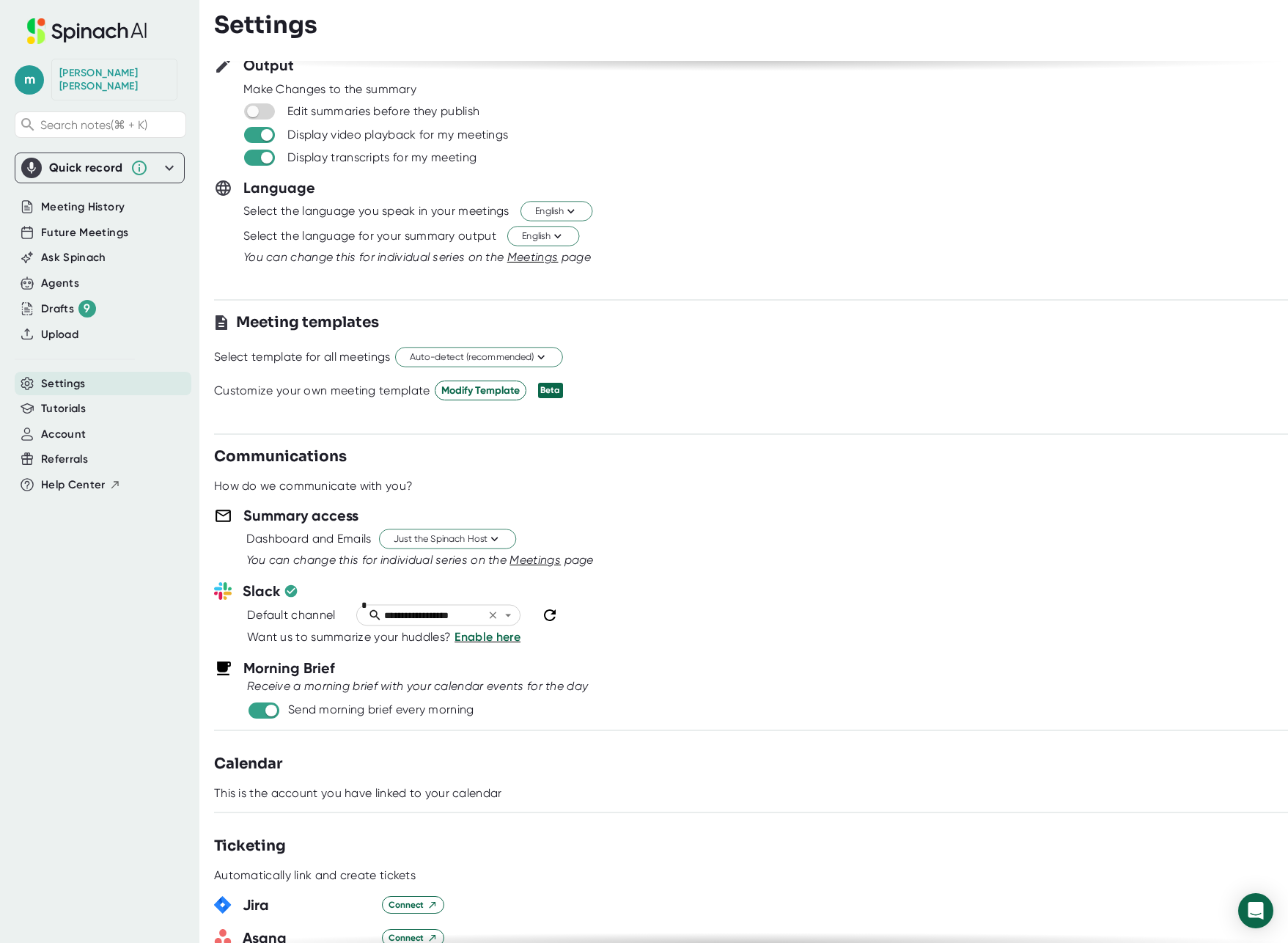
scroll to position [43, 0]
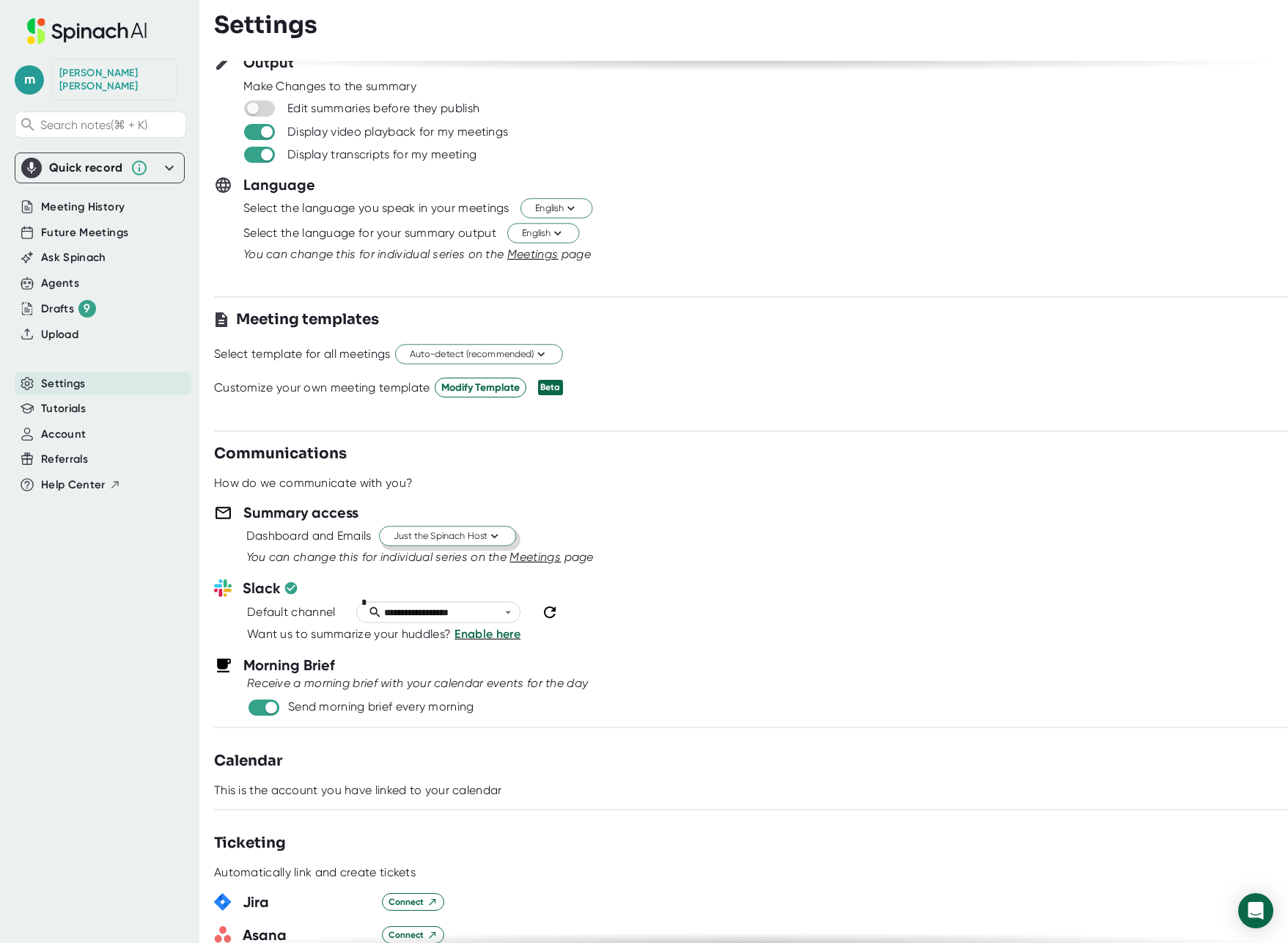
click at [440, 538] on span "Just the Spinach Host" at bounding box center [447, 536] width 108 height 14
click at [589, 474] on div at bounding box center [644, 471] width 1288 height 943
click at [543, 558] on span "Meetings" at bounding box center [535, 557] width 51 height 14
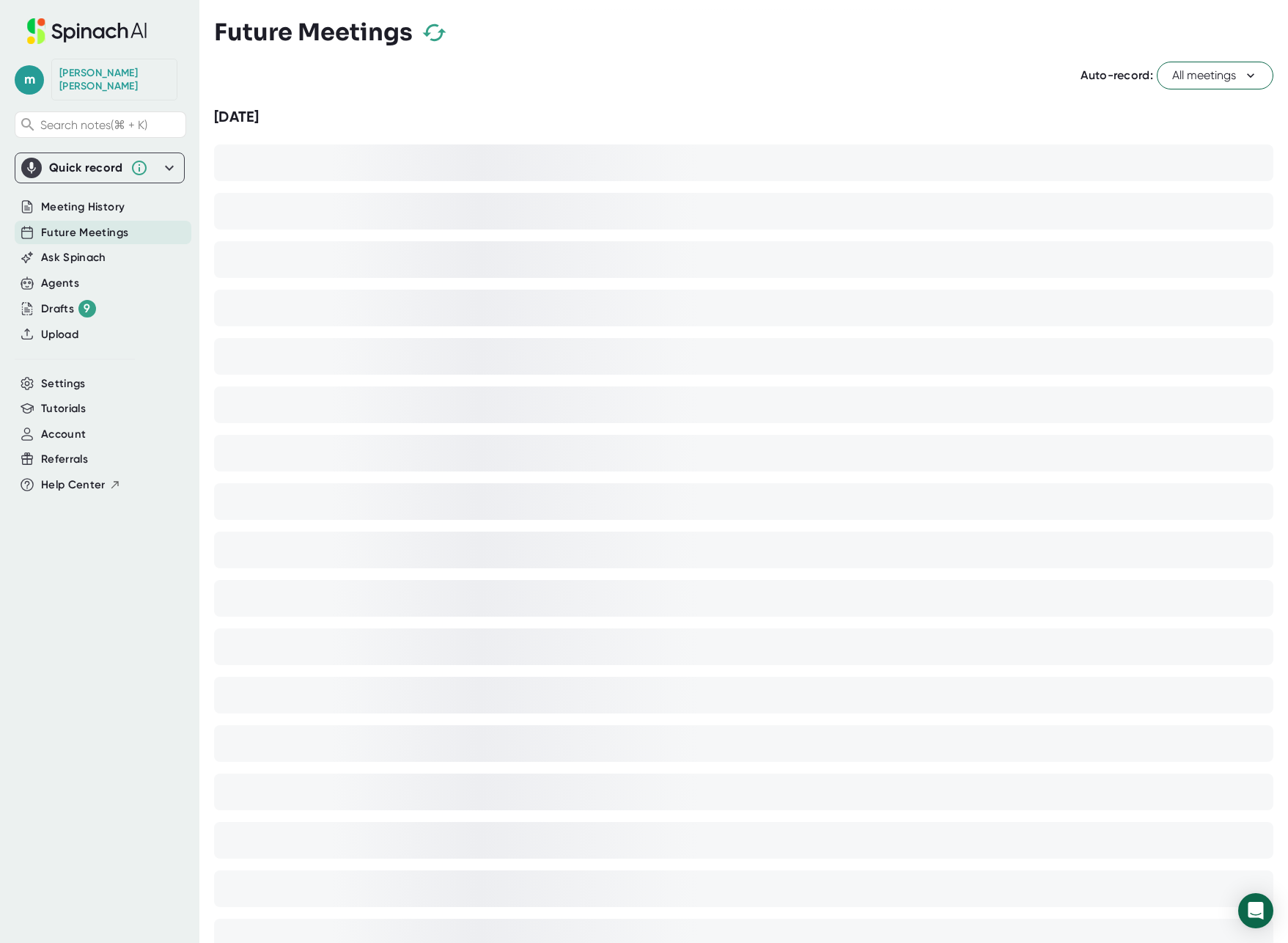
click at [444, 38] on icon "button" at bounding box center [434, 32] width 26 height 26
click at [71, 375] on span "Settings" at bounding box center [63, 383] width 45 height 17
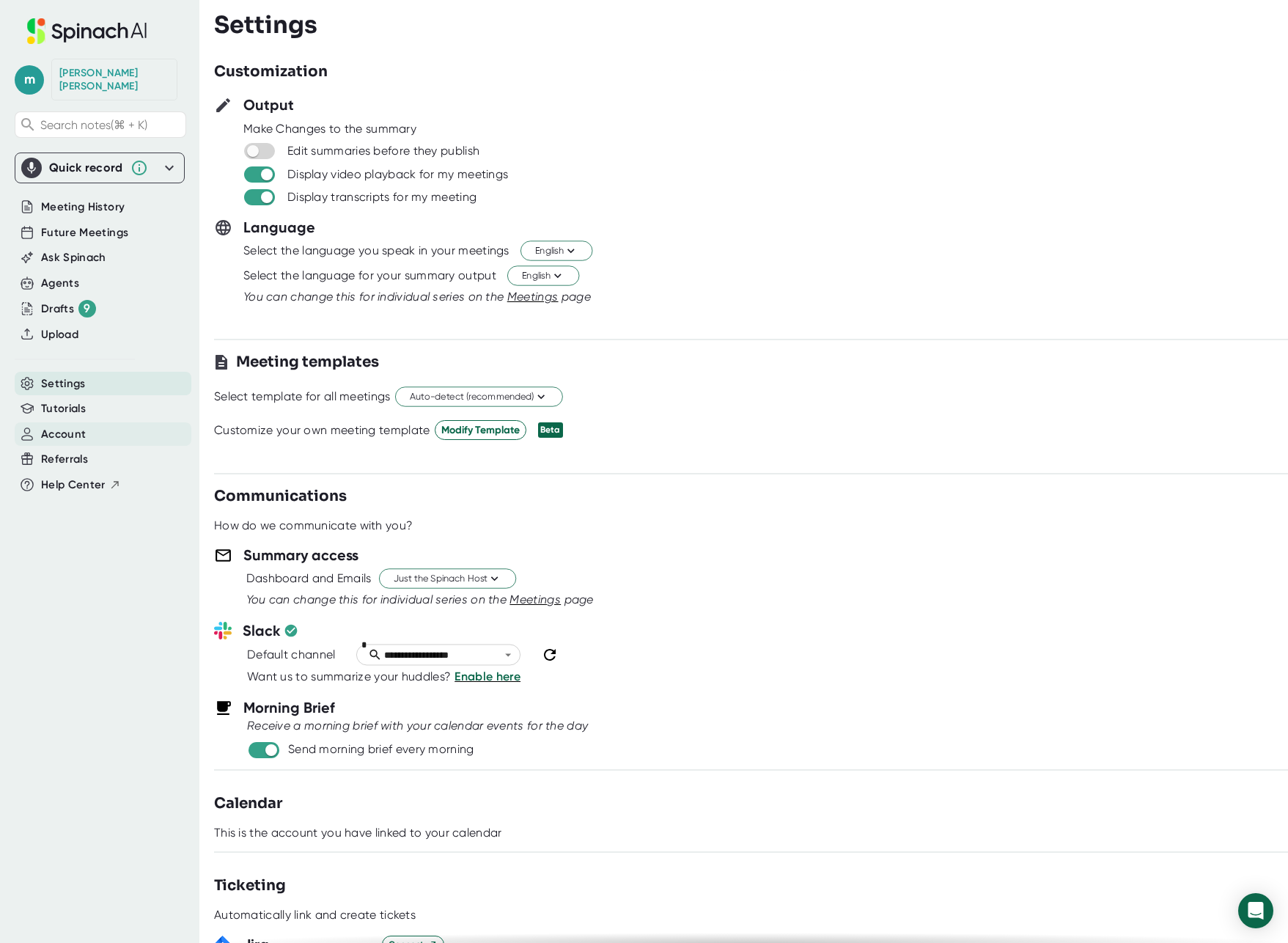
click at [60, 426] on span "Account" at bounding box center [63, 435] width 45 height 17
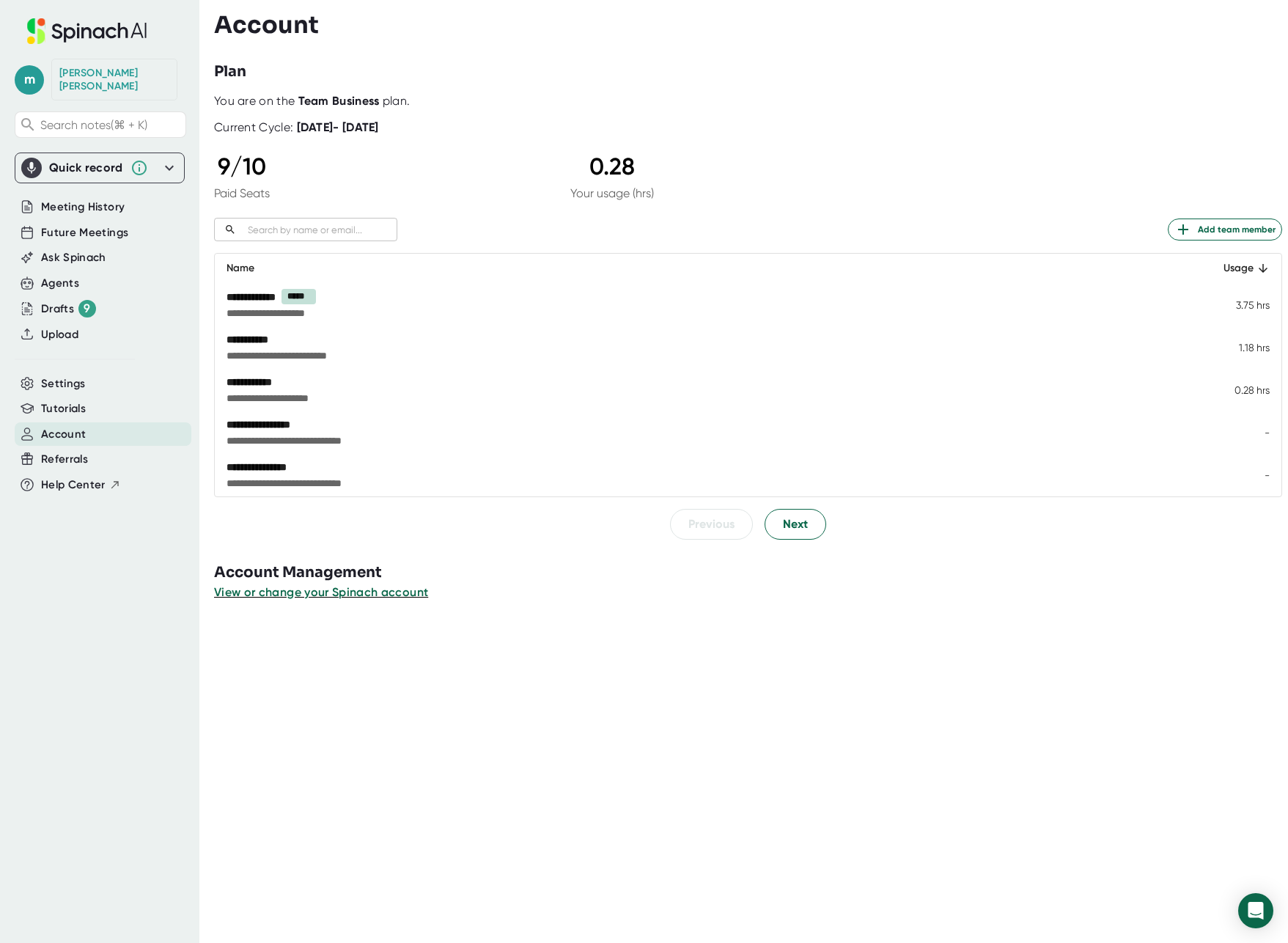
click at [261, 384] on div "**********" at bounding box center [599, 382] width 744 height 14
drag, startPoint x: 261, startPoint y: 384, endPoint x: 284, endPoint y: 396, distance: 25.9
click at [264, 384] on div "**********" at bounding box center [599, 382] width 744 height 14
click at [319, 593] on span "View or change your Spinach account" at bounding box center [322, 592] width 215 height 14
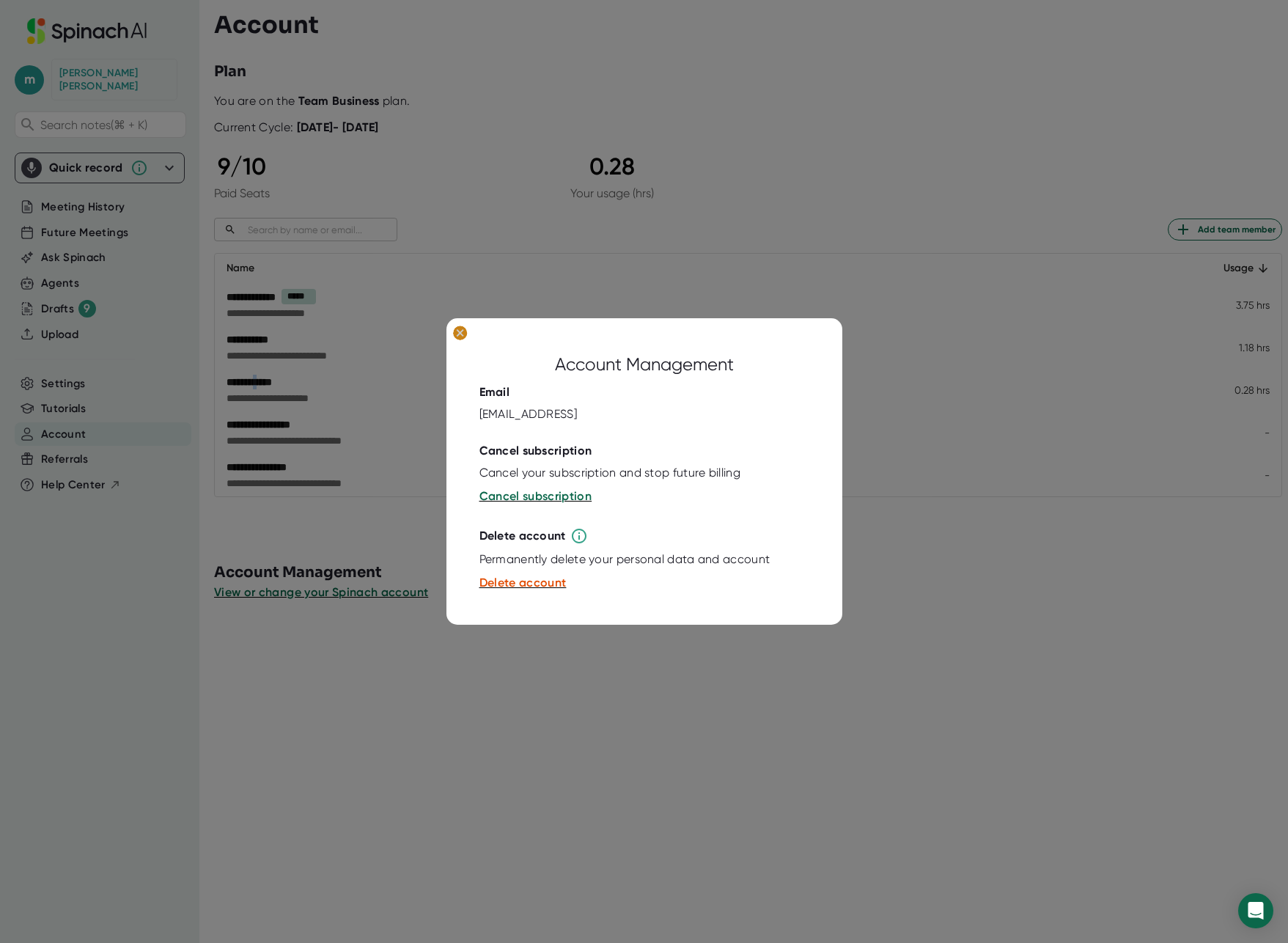
click at [464, 330] on ellipse at bounding box center [460, 332] width 14 height 14
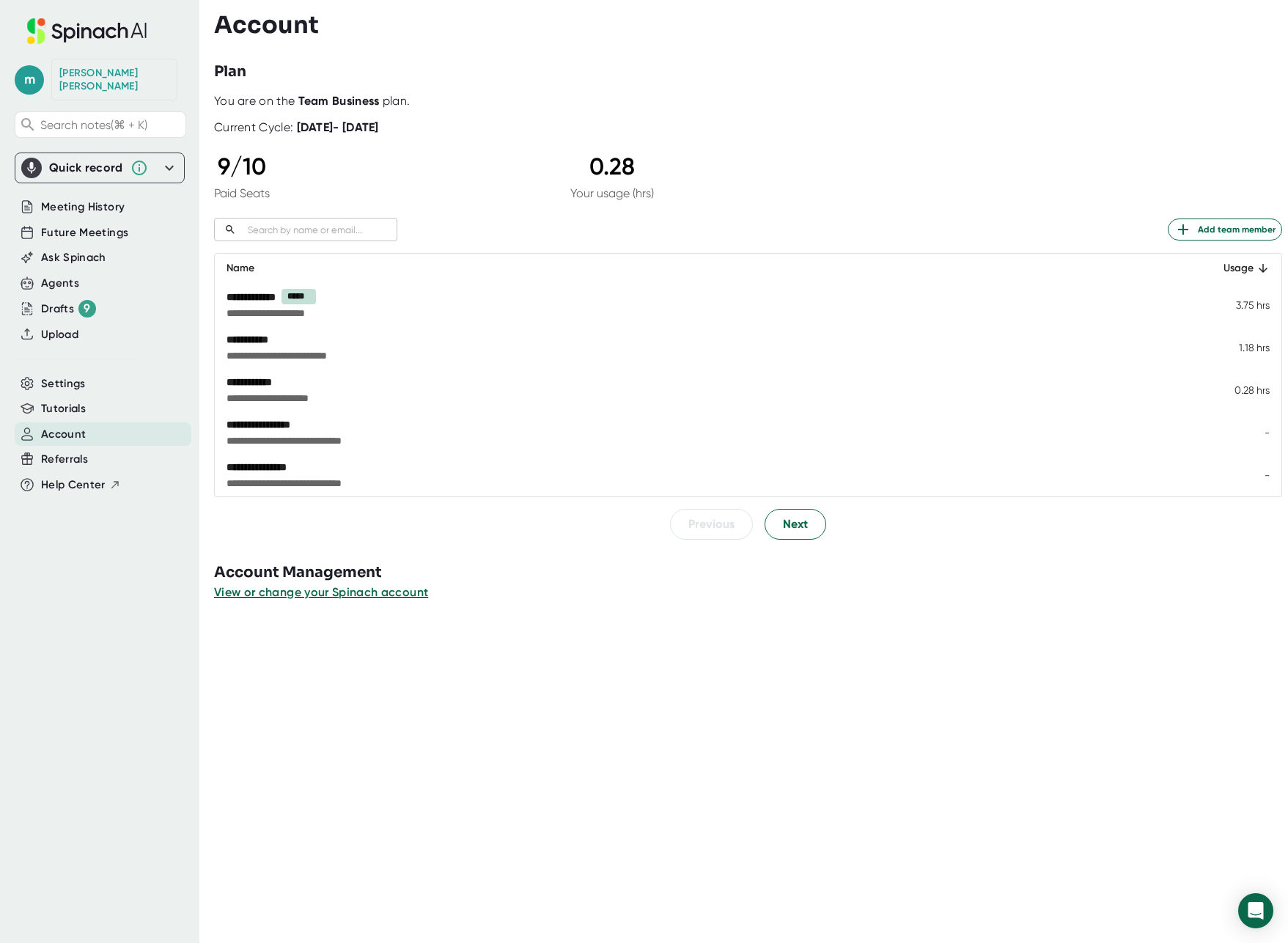
click at [260, 299] on div "**********" at bounding box center [599, 297] width 744 height 15
click at [783, 516] on span "Next" at bounding box center [796, 524] width 25 height 17
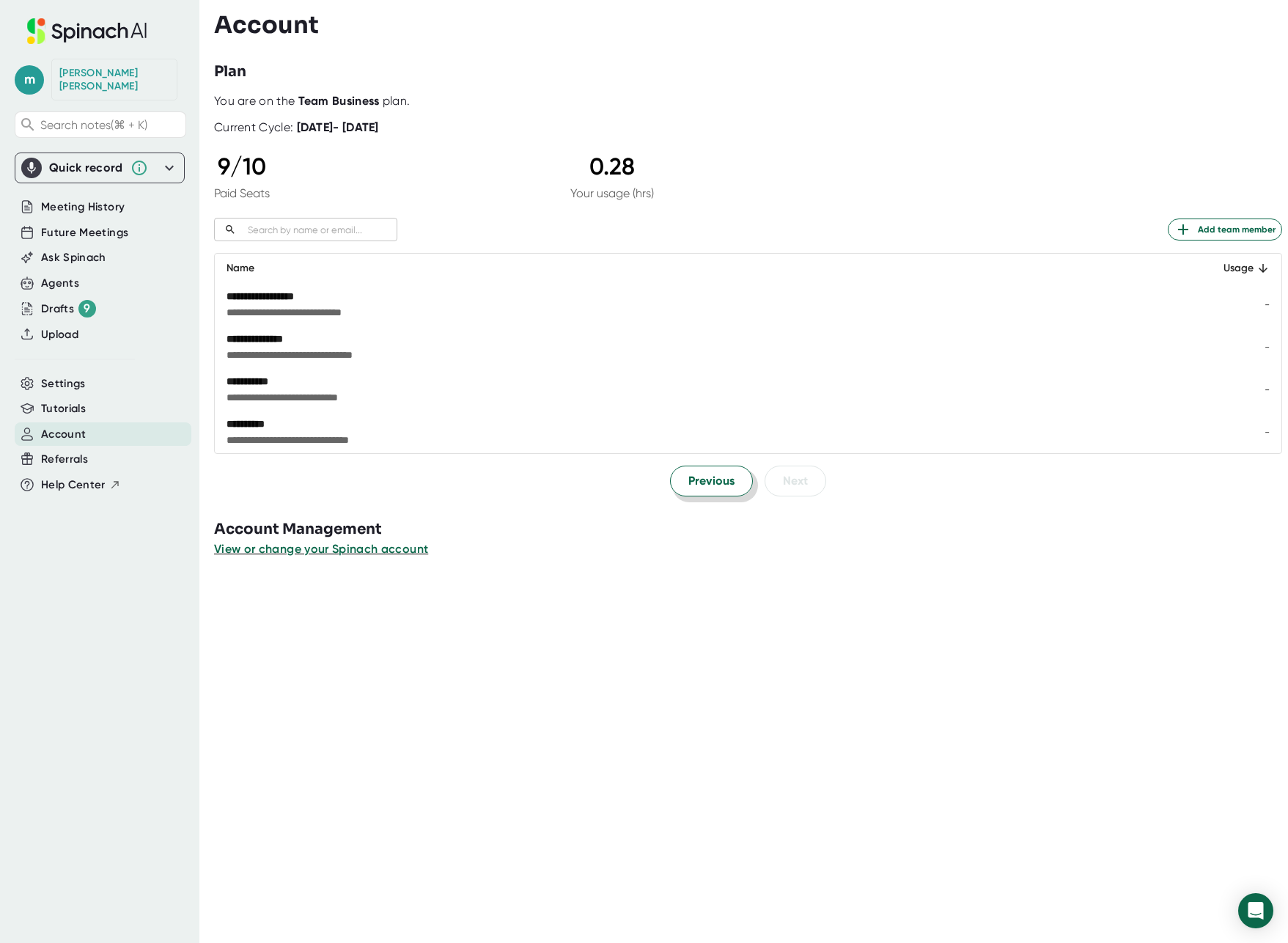
click at [697, 480] on span "Previous" at bounding box center [711, 481] width 47 height 17
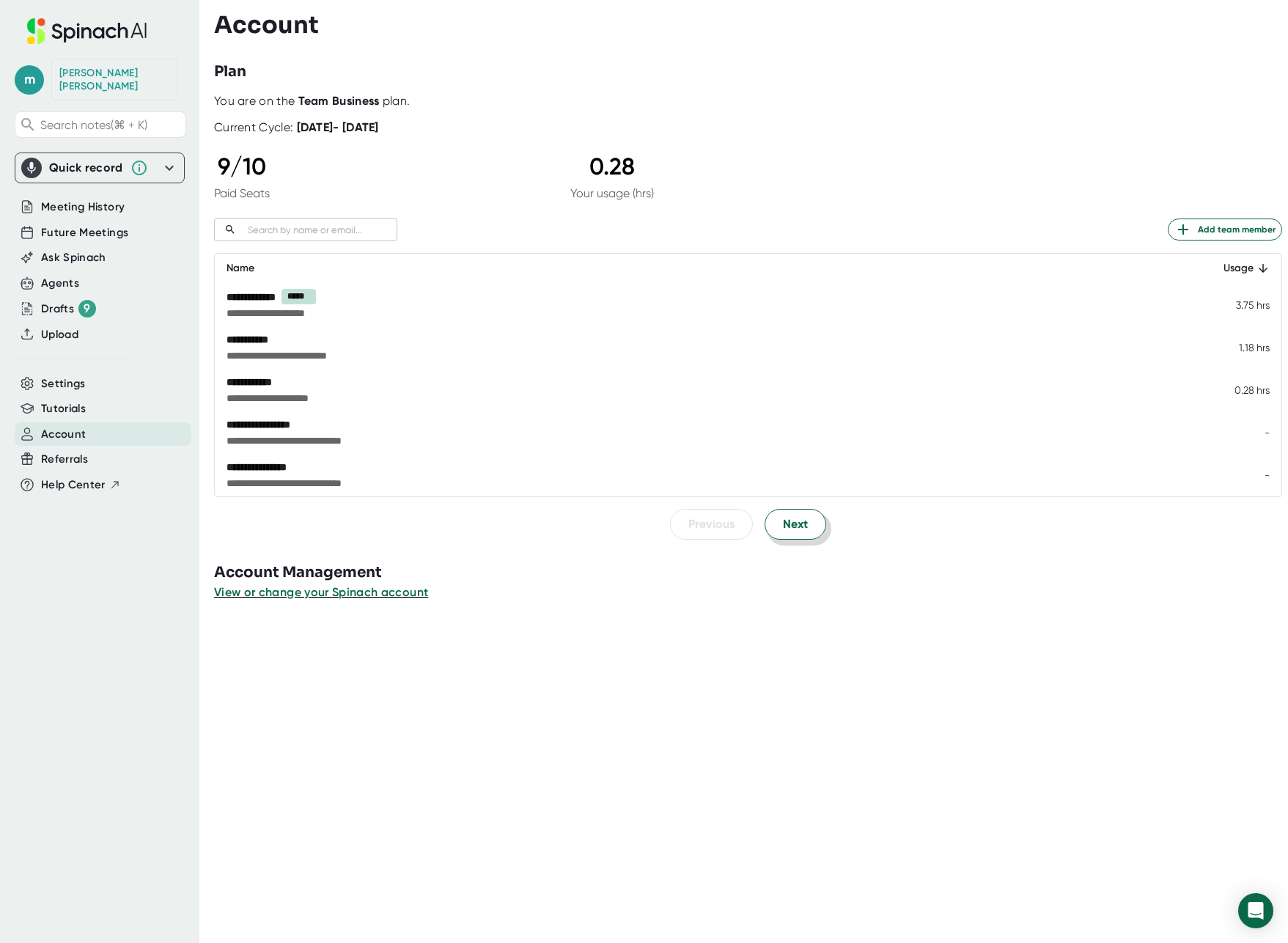
drag, startPoint x: 813, startPoint y: 513, endPoint x: 813, endPoint y: 521, distance: 8.0
click at [813, 514] on button "Next" at bounding box center [795, 524] width 62 height 30
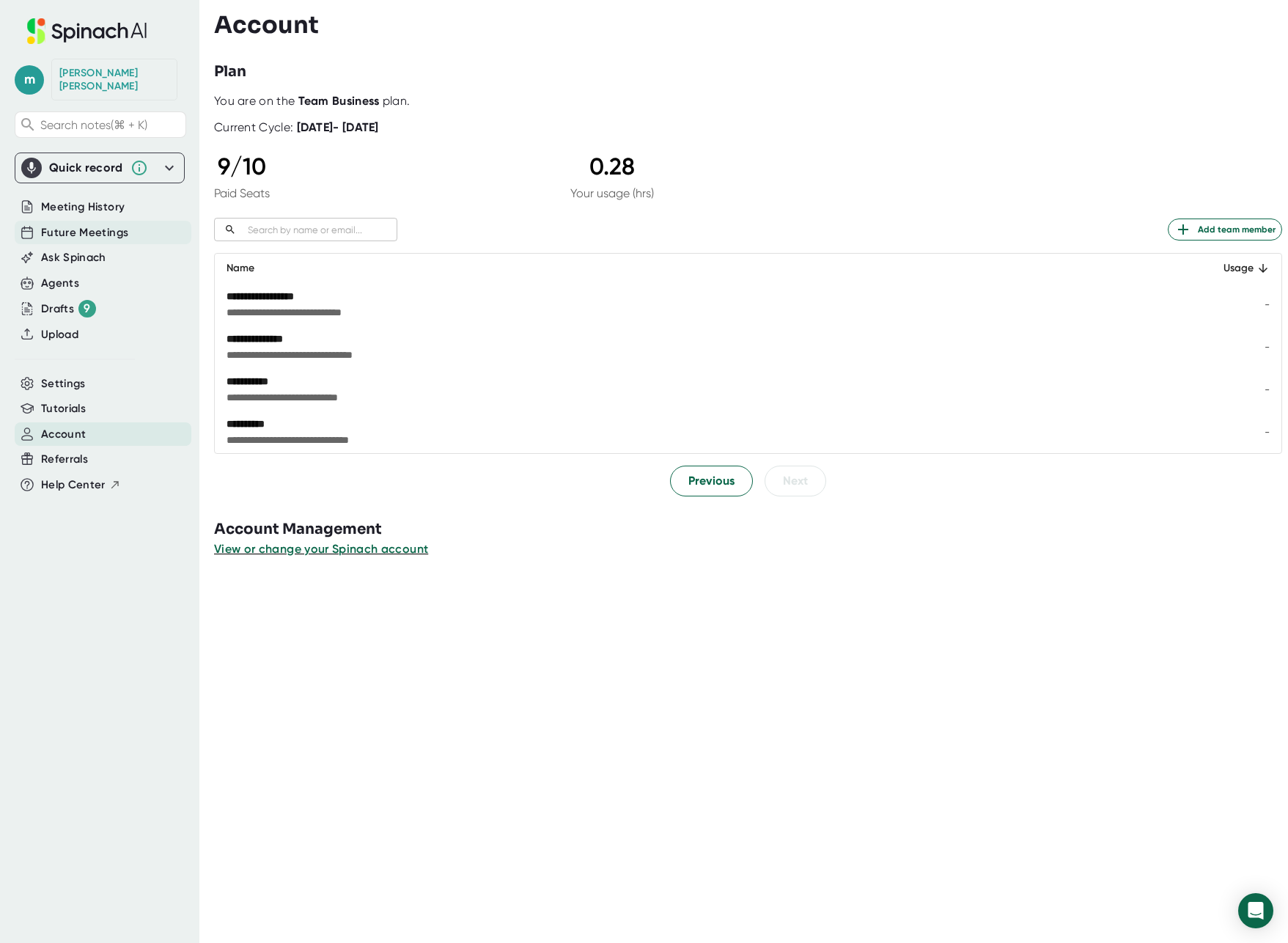
click at [72, 225] on span "Future Meetings" at bounding box center [85, 233] width 88 height 17
